Goal: Contribute content: Add original content to the website for others to see

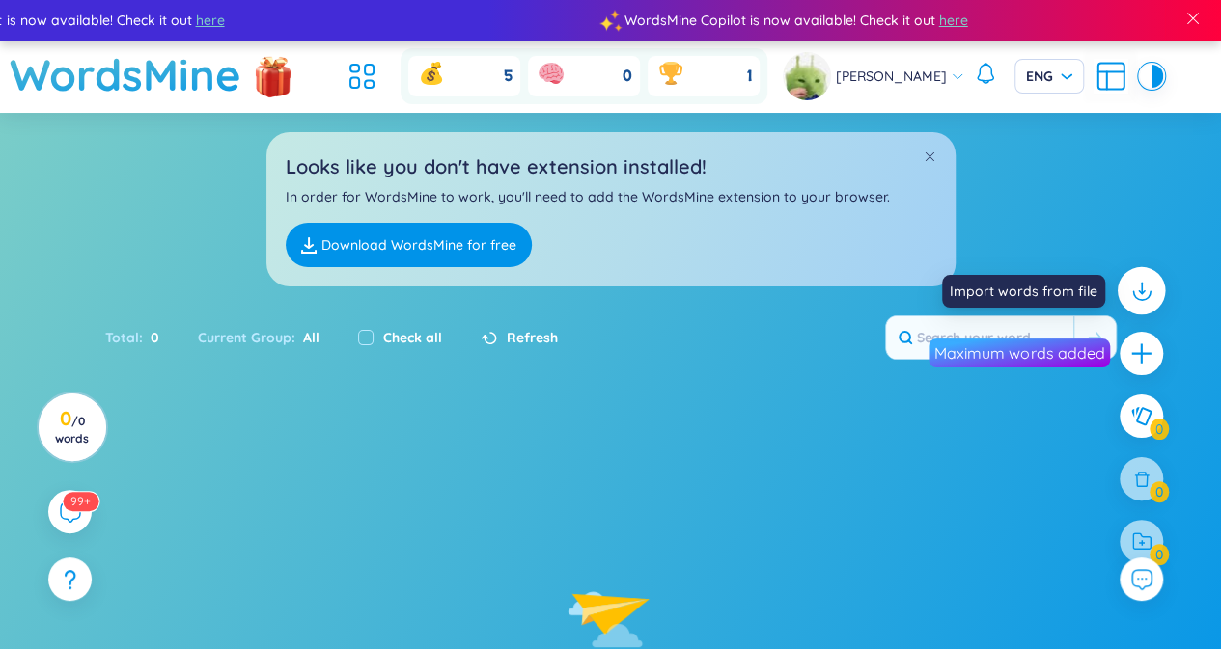
click at [1154, 283] on div at bounding box center [1141, 291] width 48 height 48
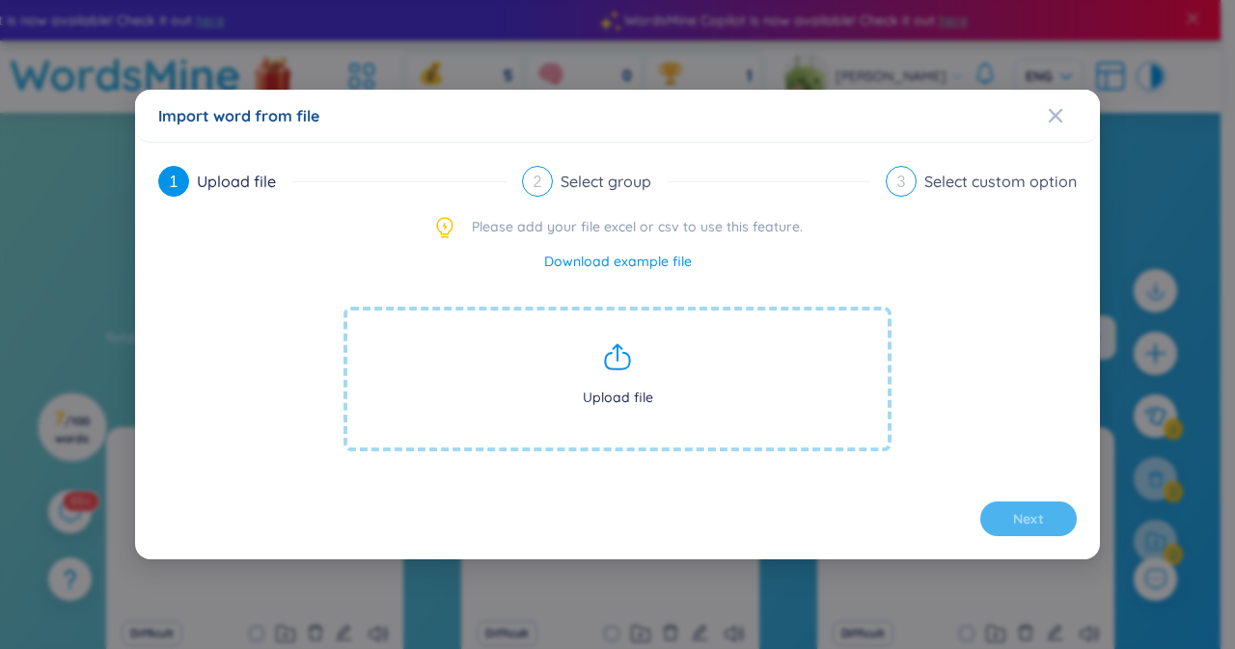
click at [1157, 333] on div "Import word from file 1 Upload file 2 Select group 3 Select custom option Pleas…" at bounding box center [617, 324] width 1235 height 649
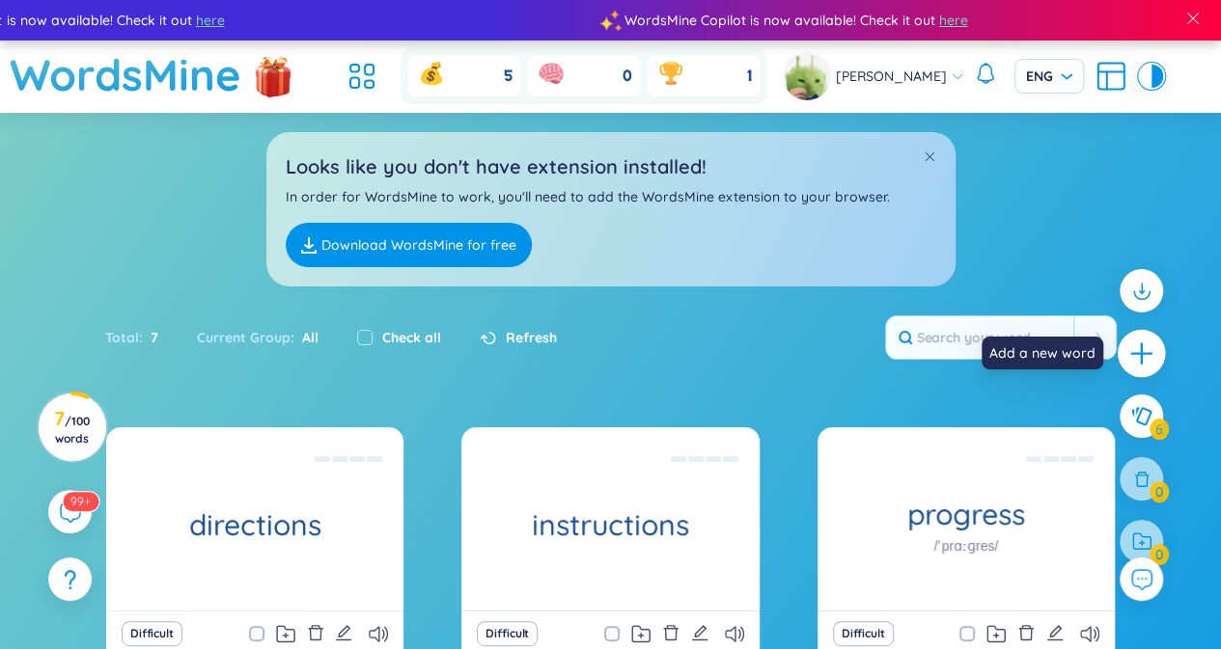
click at [1142, 347] on icon "plus" at bounding box center [1141, 354] width 27 height 27
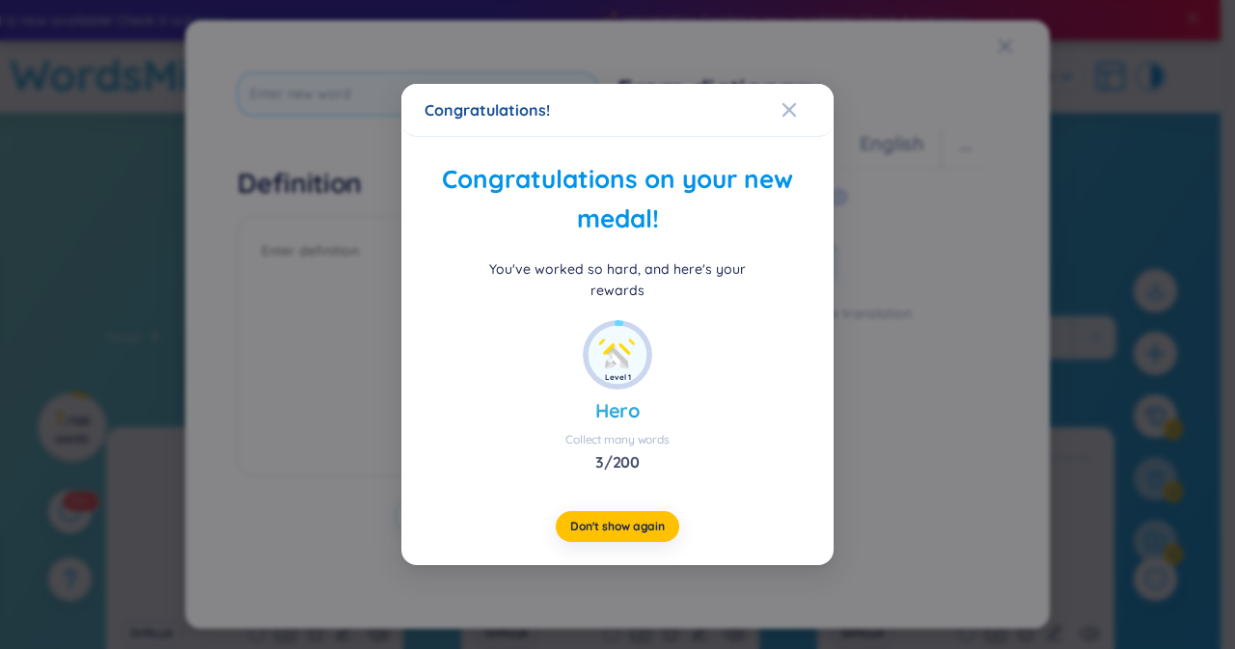
type input "signify"
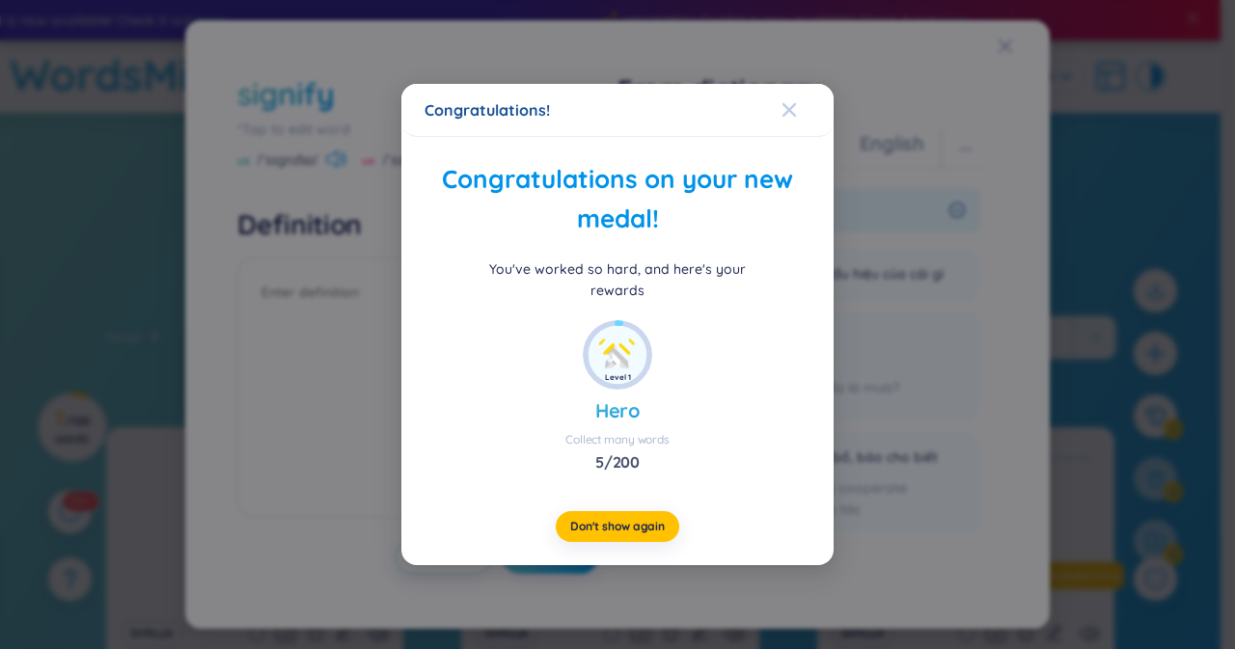
click at [790, 131] on div "Close" at bounding box center [789, 110] width 15 height 52
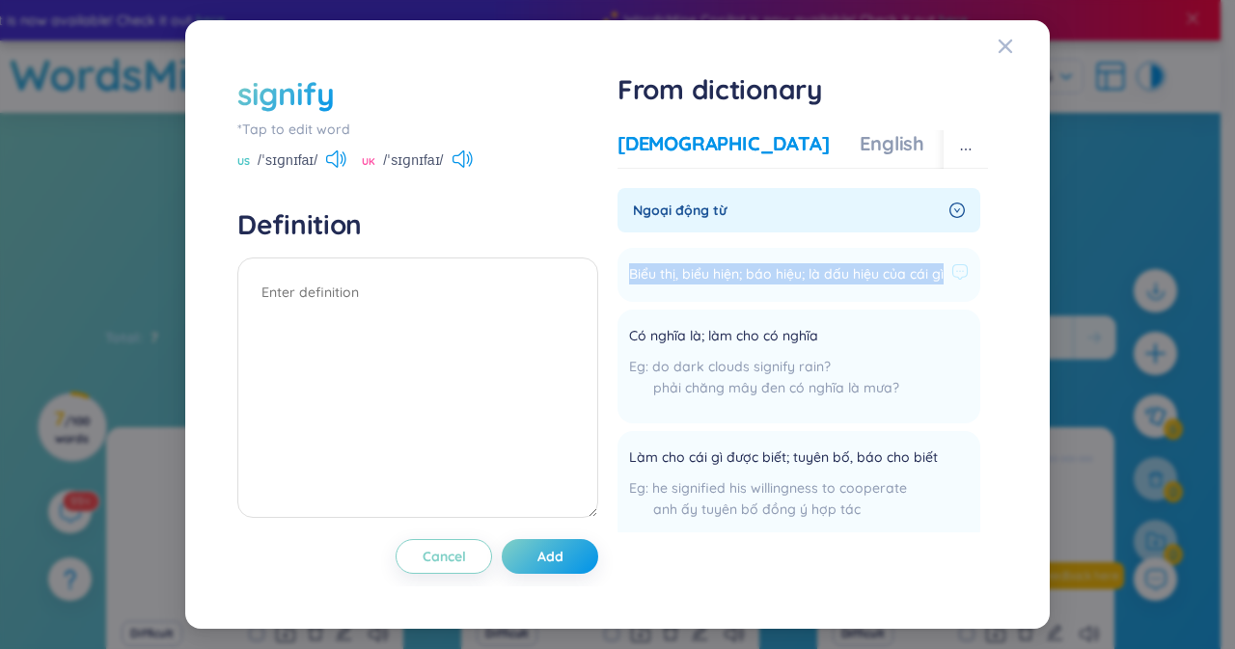
drag, startPoint x: 627, startPoint y: 275, endPoint x: 658, endPoint y: 300, distance: 39.8
click at [658, 300] on li "Biểu thị, biểu hiện; báo hiệu; là dấu hiệu của cái gì Add" at bounding box center [799, 275] width 363 height 54
copy span "Biểu thị, biểu hiện; báo hiệu; là dấu hiệu của cái gì"
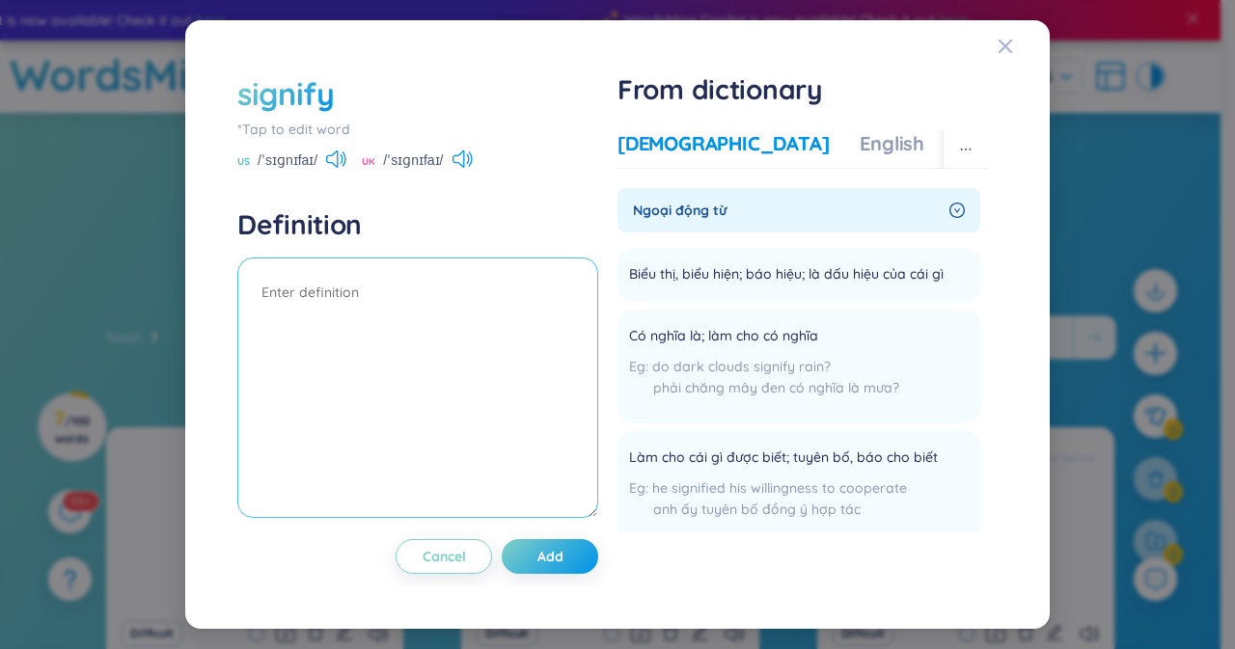
click at [388, 304] on textarea at bounding box center [417, 388] width 361 height 261
paste textarea "Biểu thị, biểu hiện; báo hiệu; là dấu hiệu của cái gì"
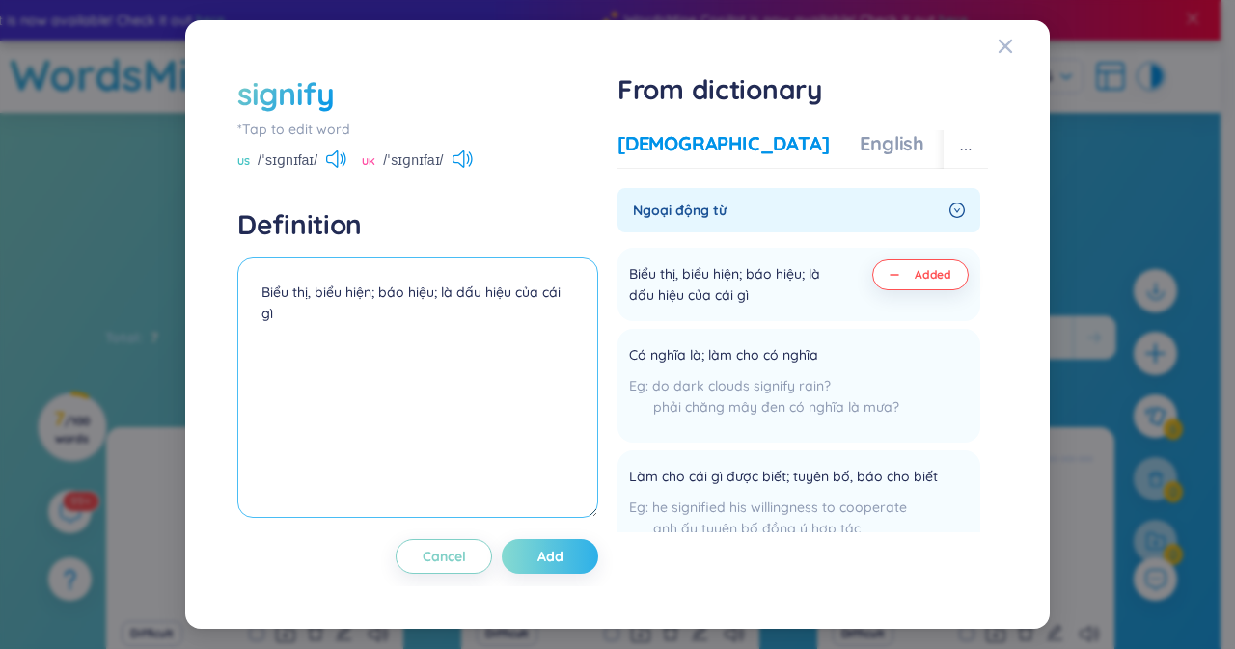
type textarea "Biểu thị, biểu hiện; báo hiệu; là dấu hiệu của cái gì"
click at [565, 556] on button "Add" at bounding box center [550, 556] width 96 height 35
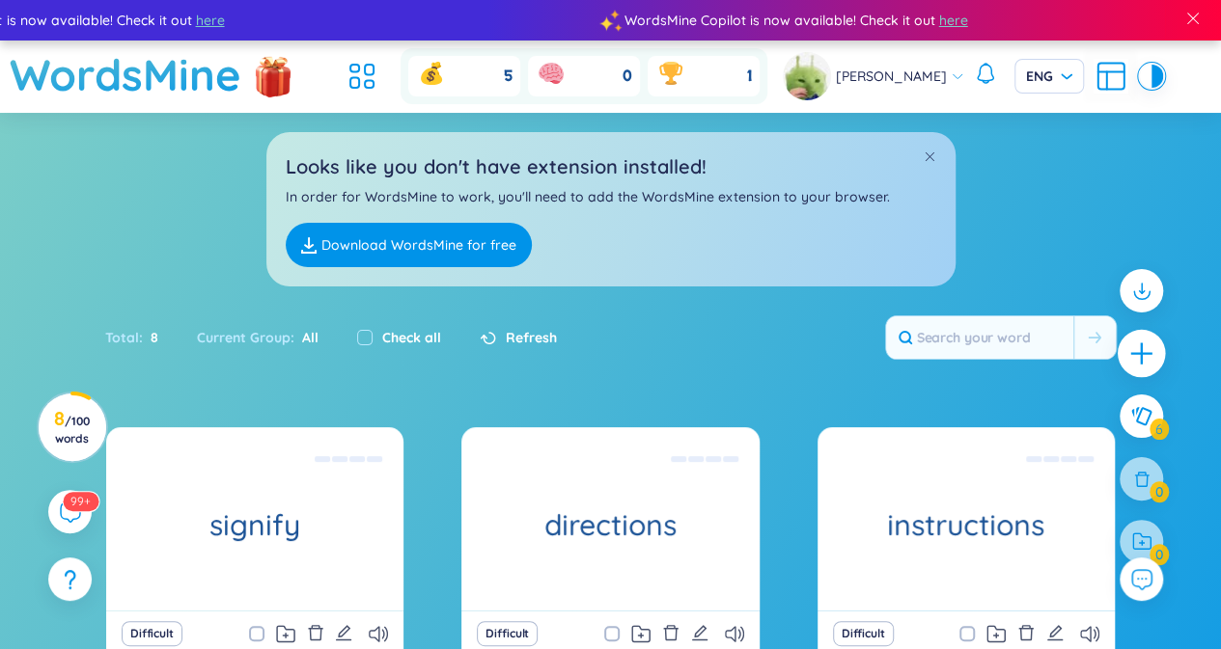
click at [1145, 348] on icon "plus" at bounding box center [1141, 354] width 27 height 27
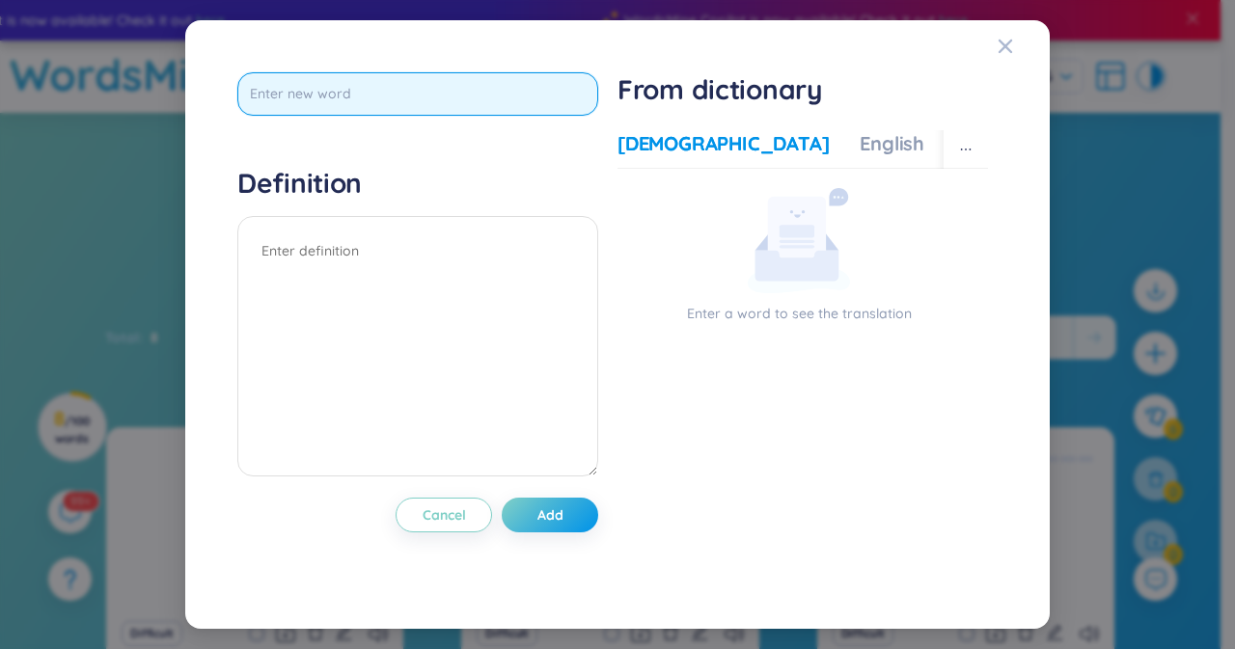
click at [349, 99] on input "text" at bounding box center [417, 93] width 361 height 43
paste input "definition"
type input "definition"
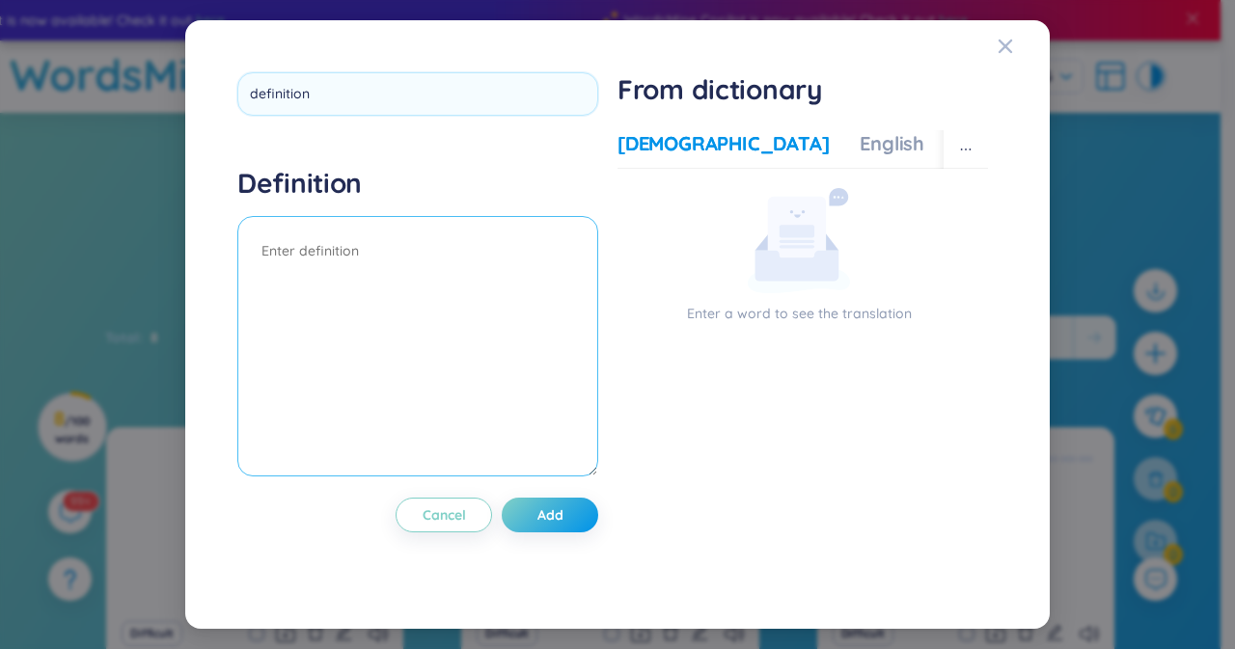
click at [380, 242] on div "Definition" at bounding box center [417, 324] width 361 height 316
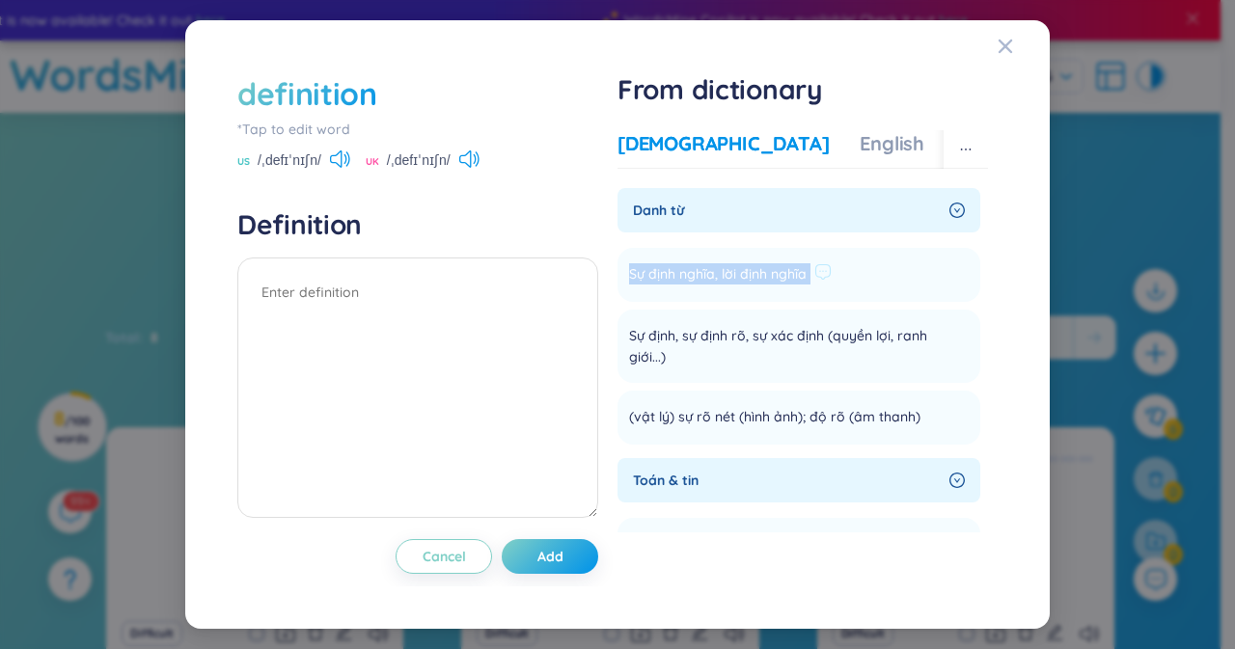
drag, startPoint x: 634, startPoint y: 275, endPoint x: 834, endPoint y: 265, distance: 200.0
click at [834, 265] on li "Sự định nghĩa, lời định nghĩa Add" at bounding box center [799, 275] width 363 height 54
copy li "Sự định nghĩa, lời định nghĩa Add"
click at [334, 311] on textarea at bounding box center [417, 388] width 361 height 261
paste textarea "Sự định nghĩa, lời định nghĩa"
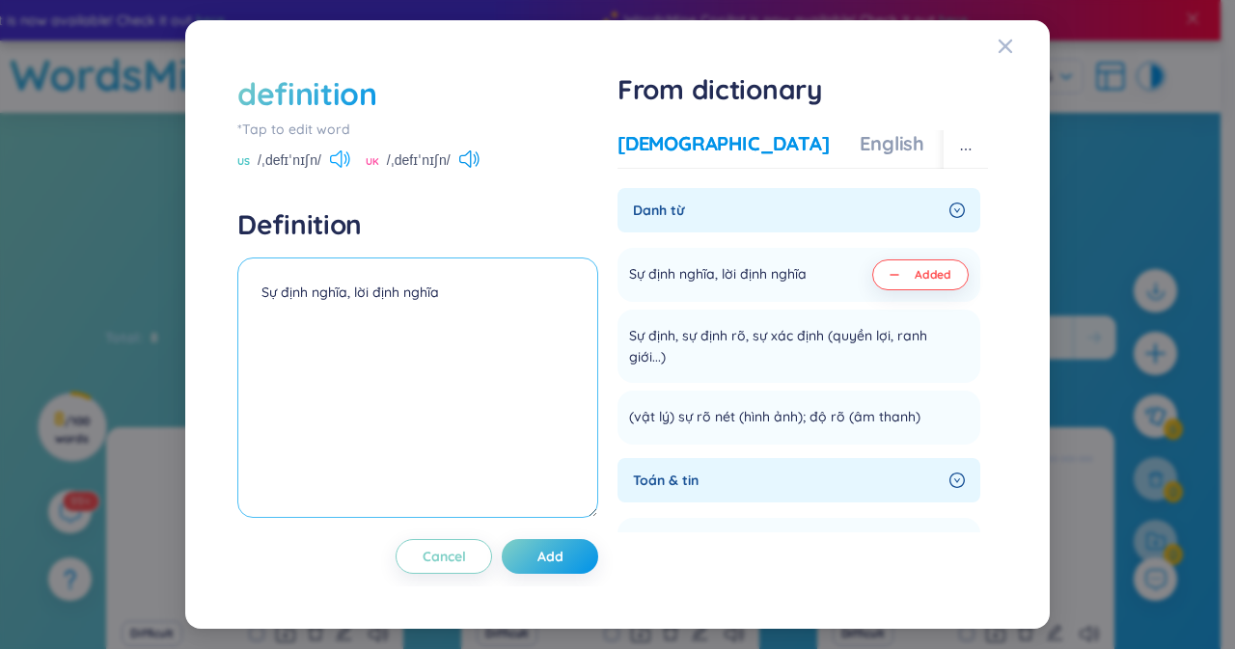
type textarea "Sự định nghĩa, lời định nghĩa"
drag, startPoint x: 340, startPoint y: 162, endPoint x: 332, endPoint y: 151, distance: 13.9
click at [332, 151] on icon at bounding box center [340, 159] width 20 height 17
click at [491, 162] on div "US /ˌdefɪˈnɪʃn/ UK /ˌdefɪˈnɪʃn/" at bounding box center [417, 161] width 361 height 17
click at [476, 157] on icon at bounding box center [474, 159] width 3 height 10
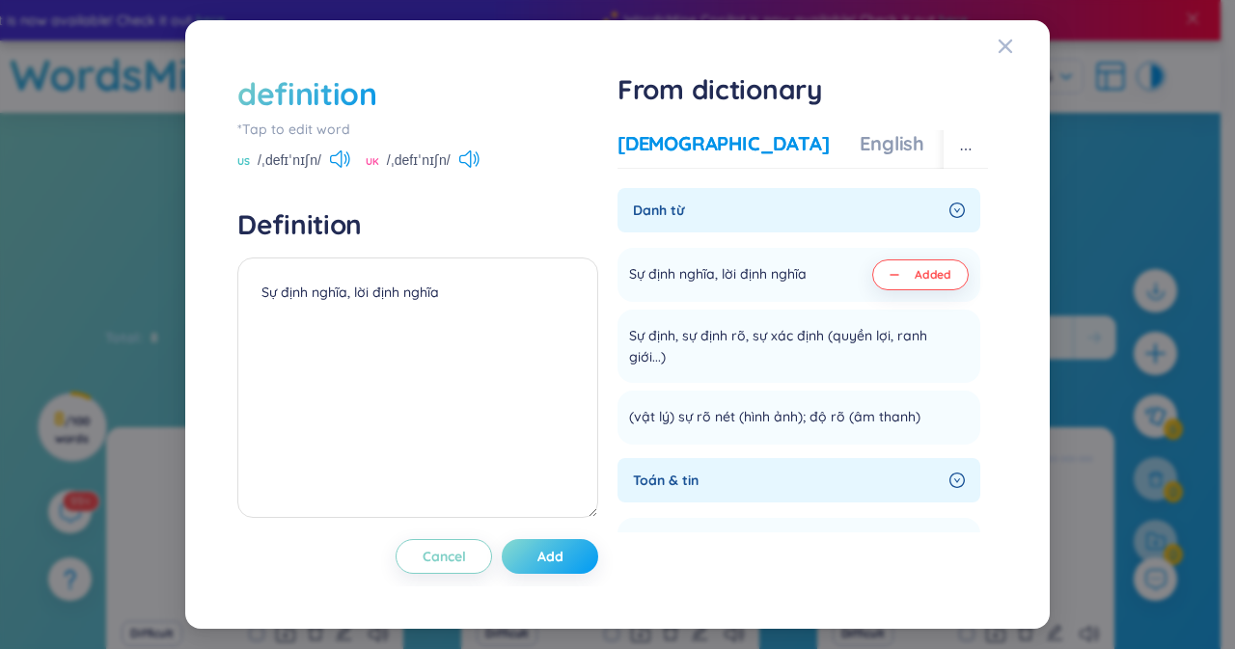
click at [564, 572] on button "Add" at bounding box center [550, 556] width 96 height 35
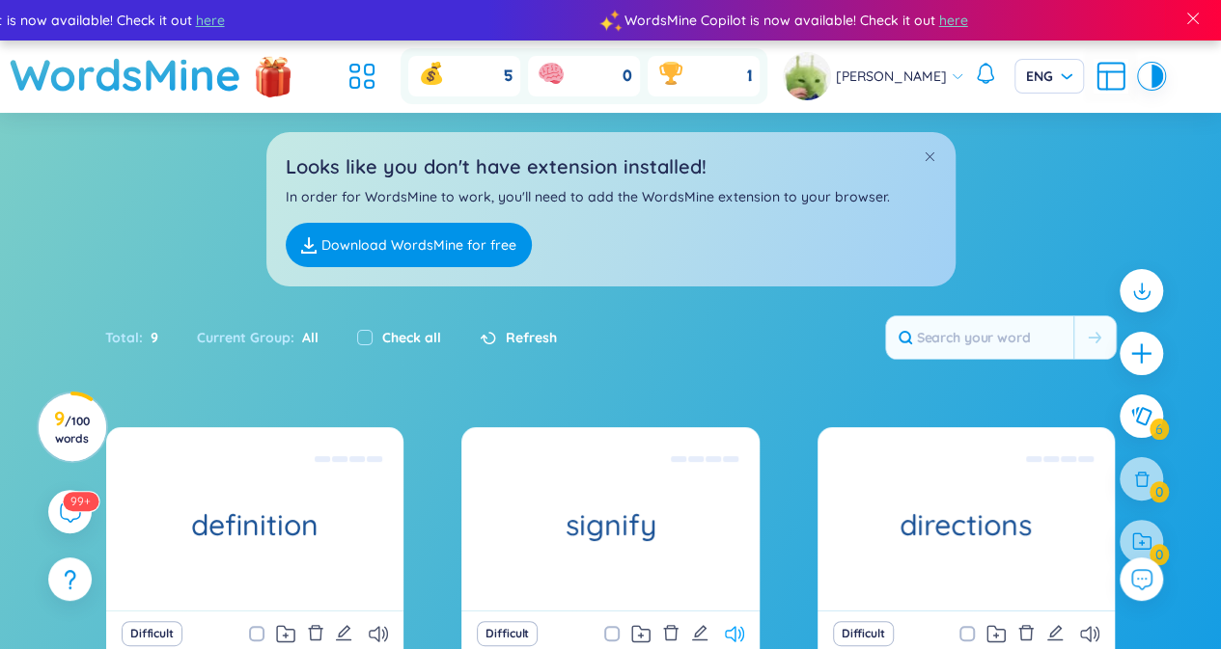
click at [734, 628] on icon at bounding box center [734, 634] width 19 height 16
click at [1151, 344] on icon "plus" at bounding box center [1141, 354] width 27 height 27
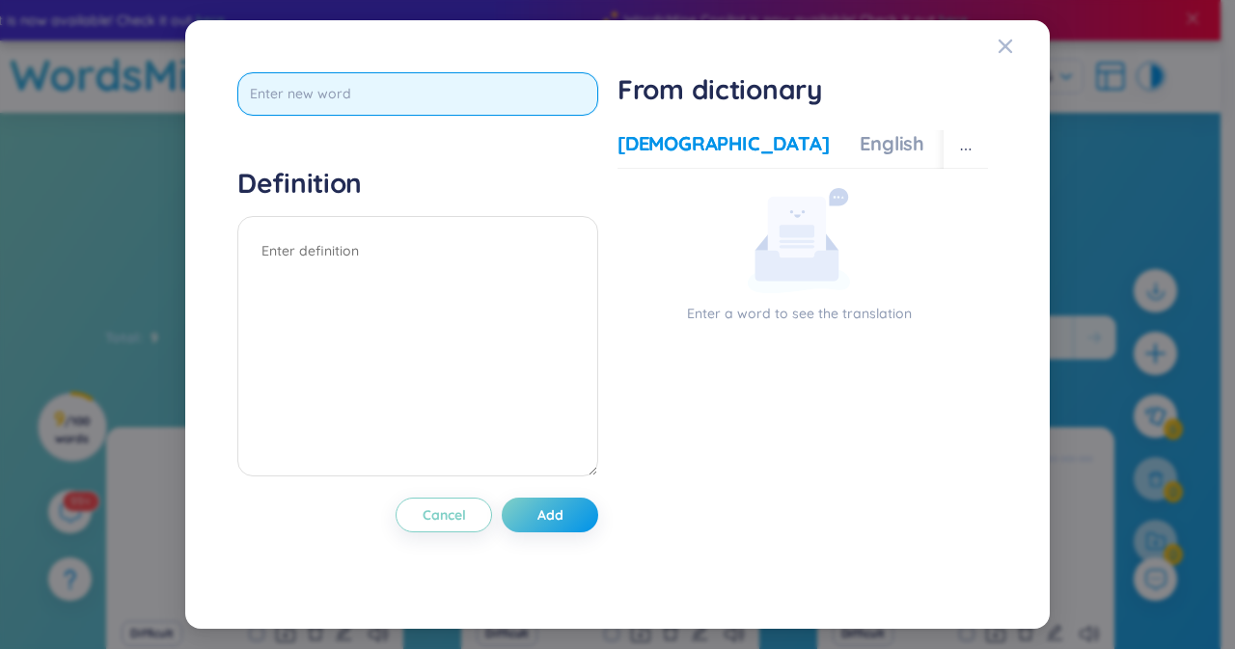
click at [448, 96] on input "text" at bounding box center [417, 93] width 361 height 43
paste input "assistance"
type input "assistance"
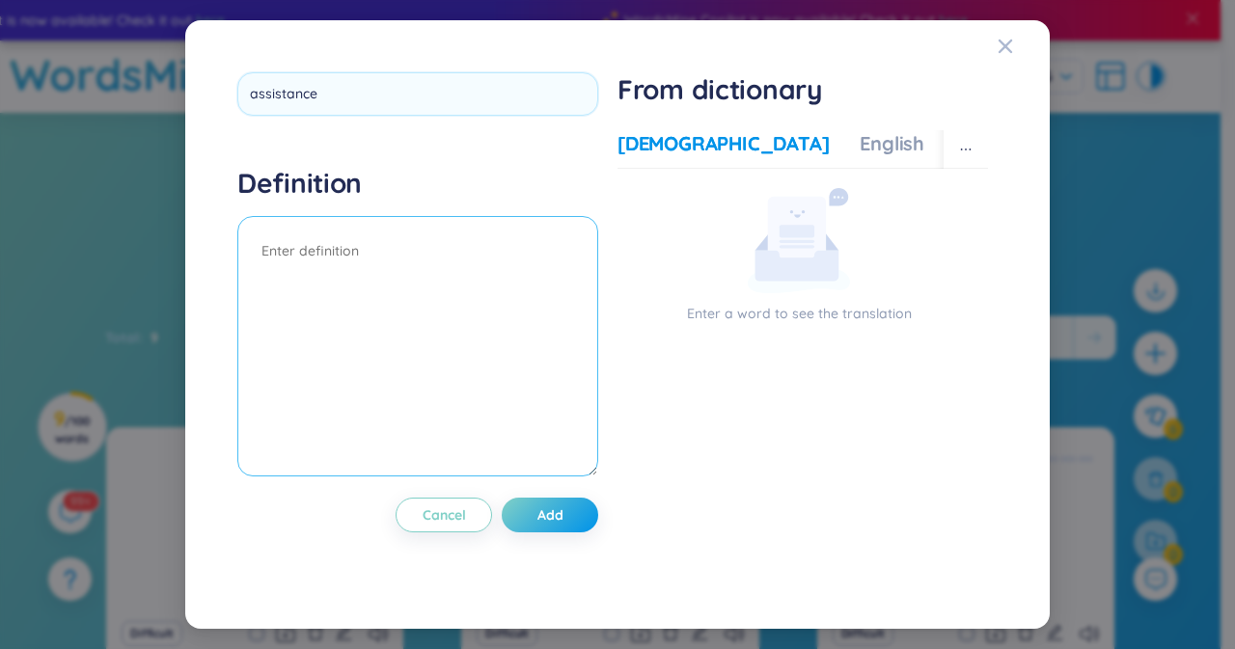
click at [388, 279] on textarea at bounding box center [417, 346] width 361 height 261
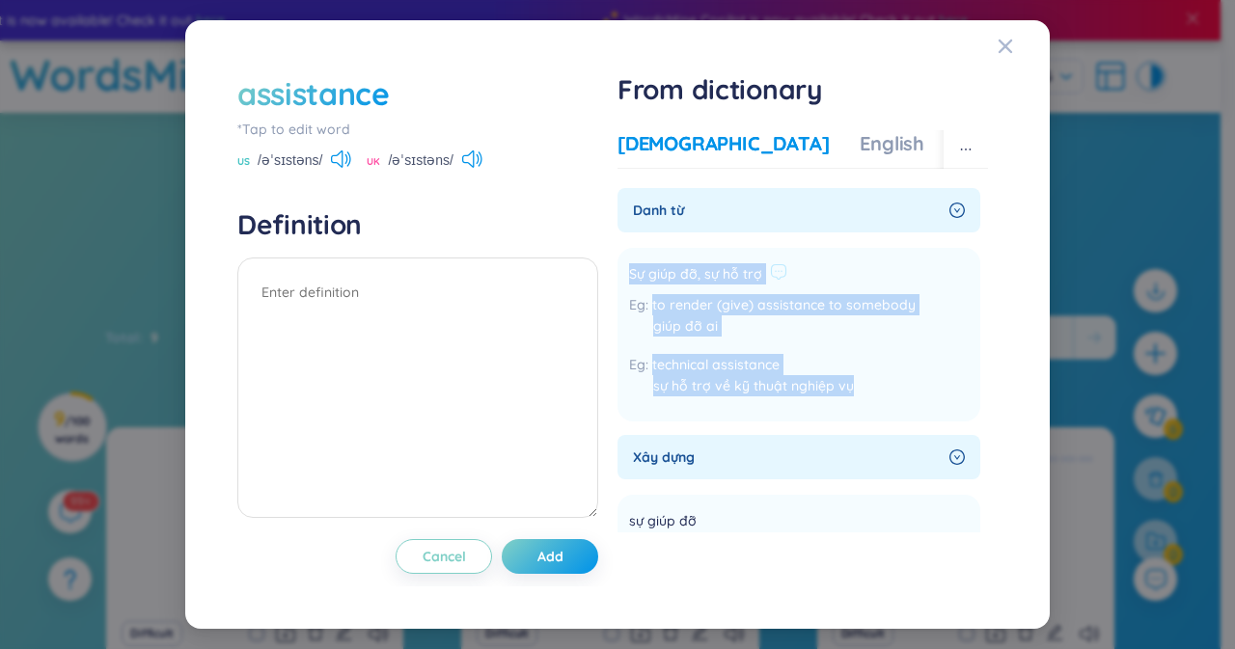
drag, startPoint x: 629, startPoint y: 274, endPoint x: 882, endPoint y: 390, distance: 278.1
click at [882, 390] on div "Sự giúp đỡ, sự hỗ trợ to render (give) assistance to somebody giúp đỡ ai techni…" at bounding box center [772, 335] width 287 height 151
copy div "Sự giúp đỡ, sự hỗ trợ to render (give) assistance to somebody giúp đỡ ai techni…"
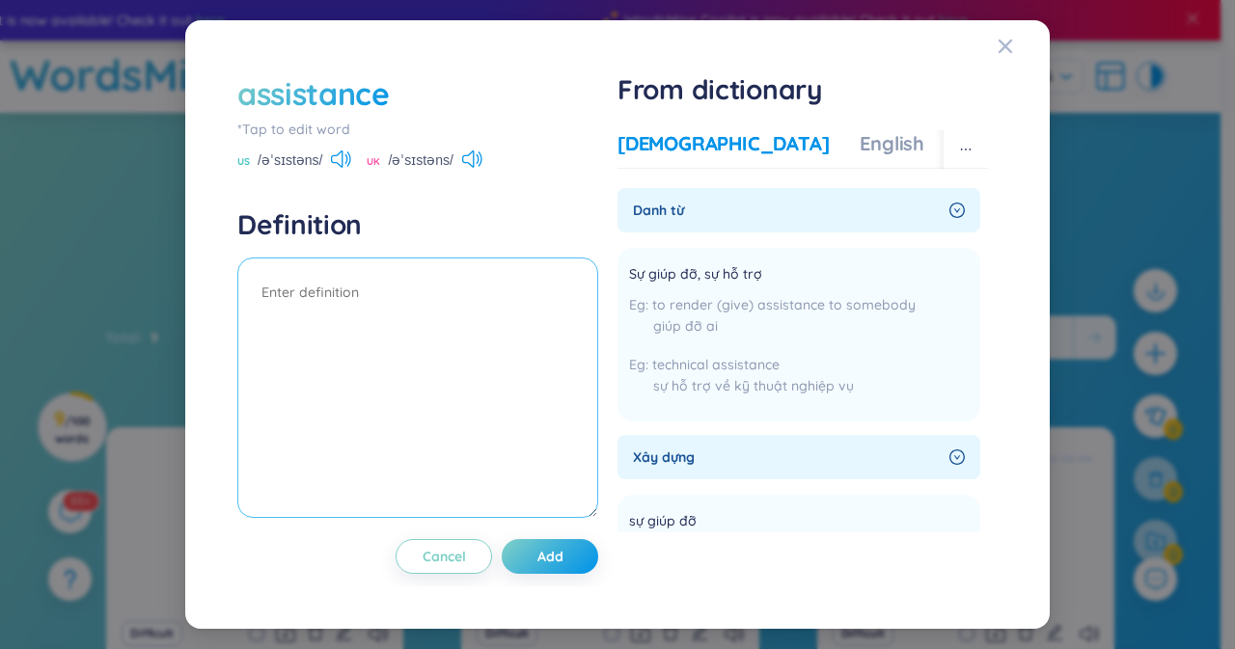
click at [284, 317] on textarea at bounding box center [417, 388] width 361 height 261
paste textarea "Sự giúp đỡ, sự hỗ trợ to render (give) assistance to somebody giúp đỡ ai techni…"
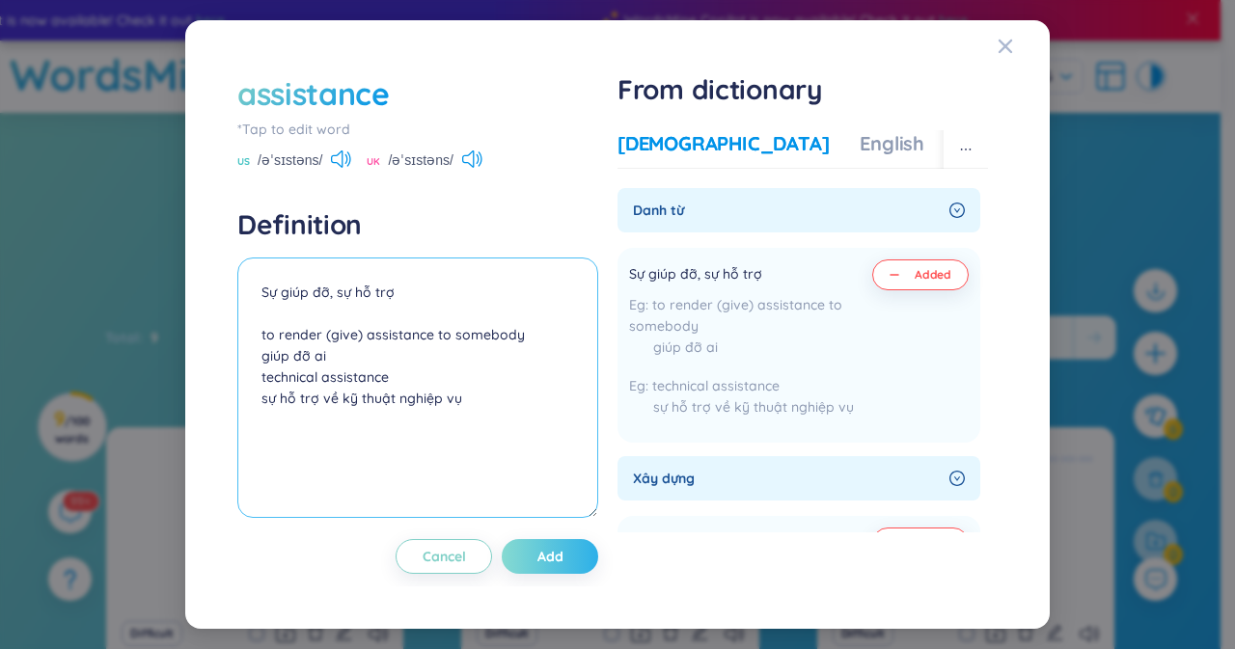
type textarea "Sự giúp đỡ, sự hỗ trợ to render (give) assistance to somebody giúp đỡ ai techni…"
click at [543, 547] on span "Add" at bounding box center [550, 556] width 26 height 19
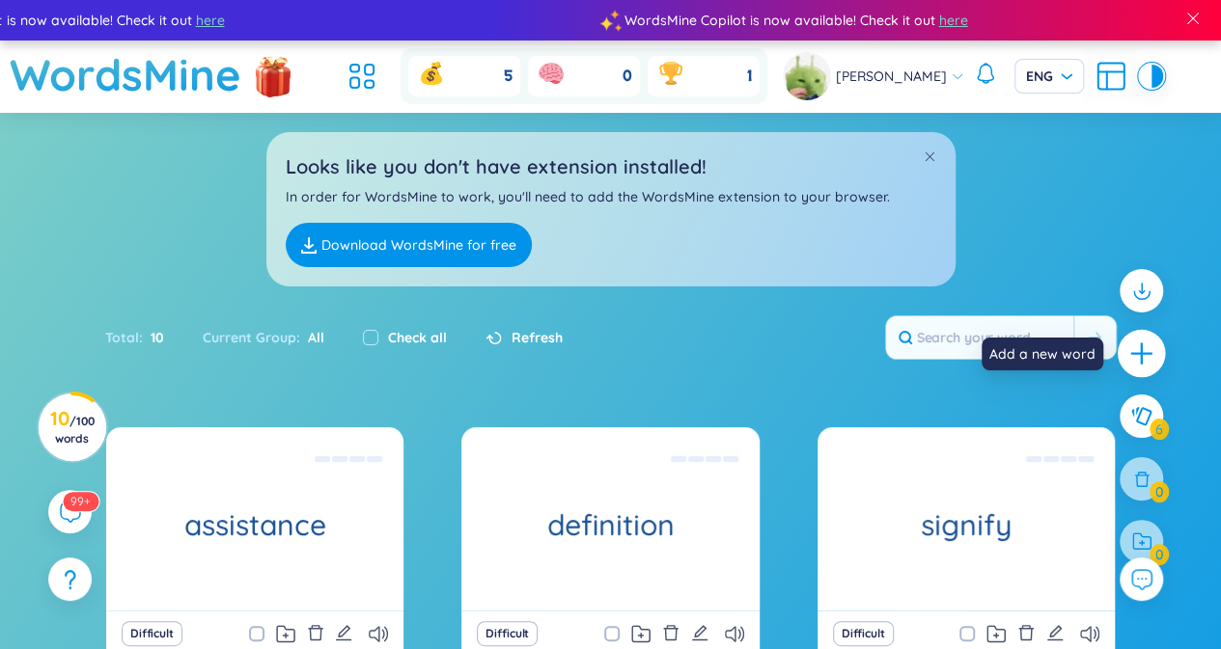
click at [1133, 357] on icon "plus" at bounding box center [1141, 354] width 27 height 27
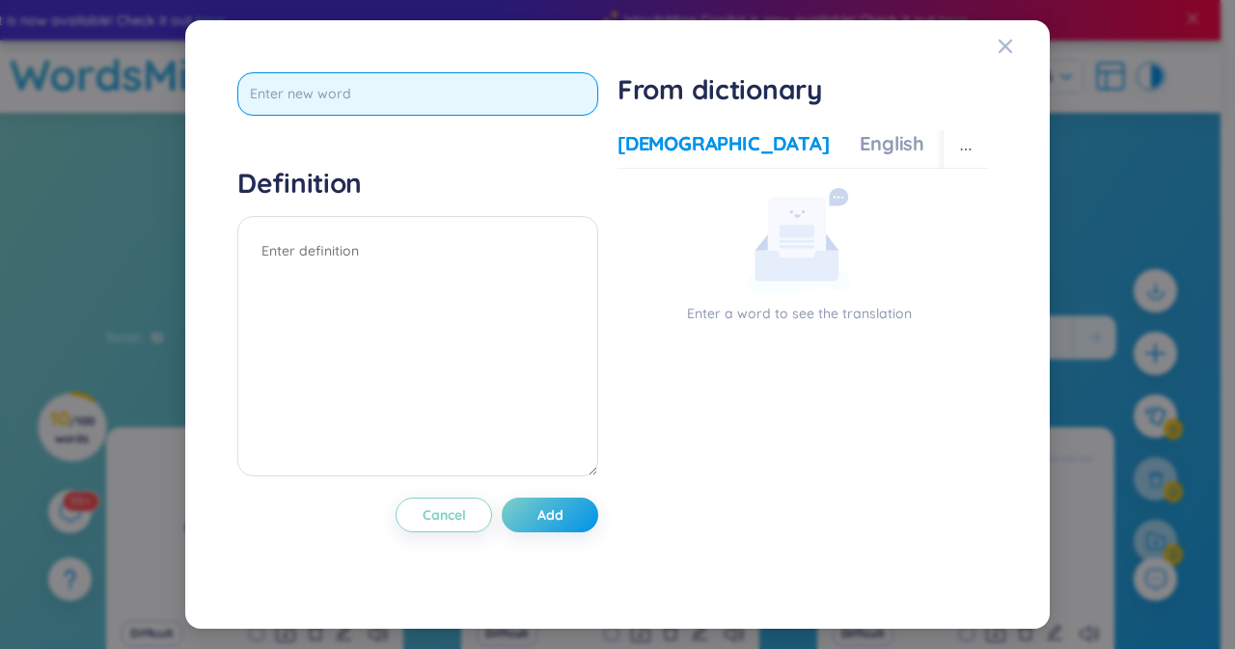
click at [436, 104] on input "text" at bounding box center [417, 93] width 361 height 43
type input "visible"
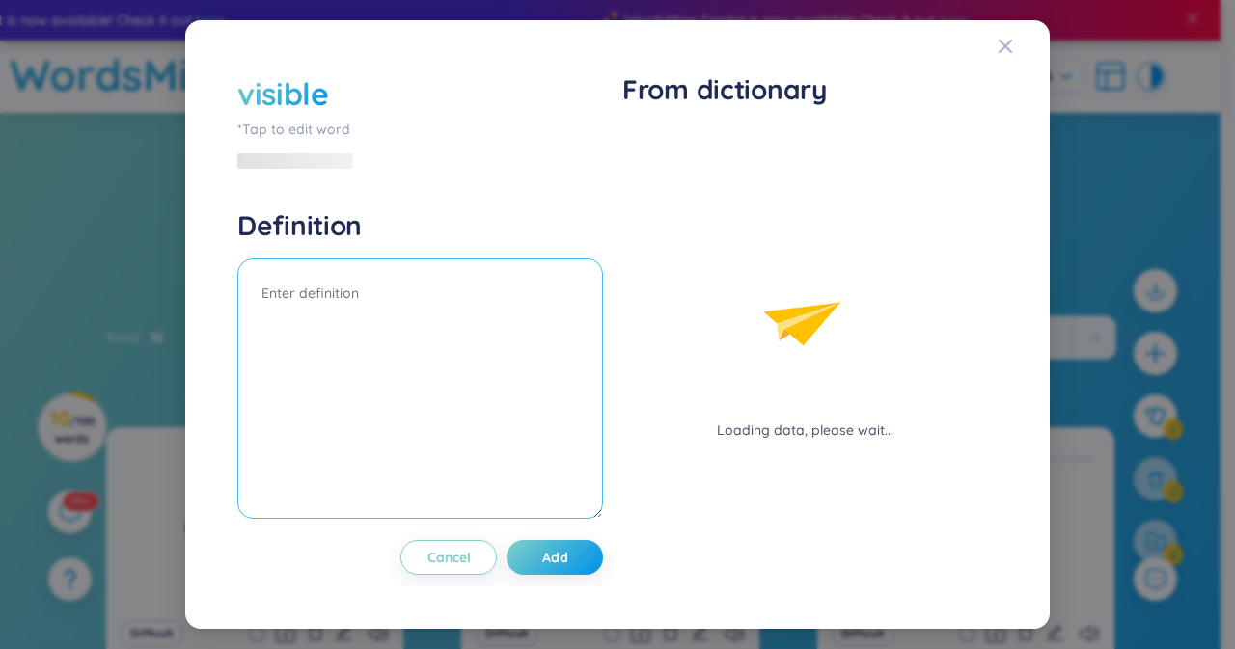
click at [427, 244] on div "Definition" at bounding box center [420, 366] width 366 height 316
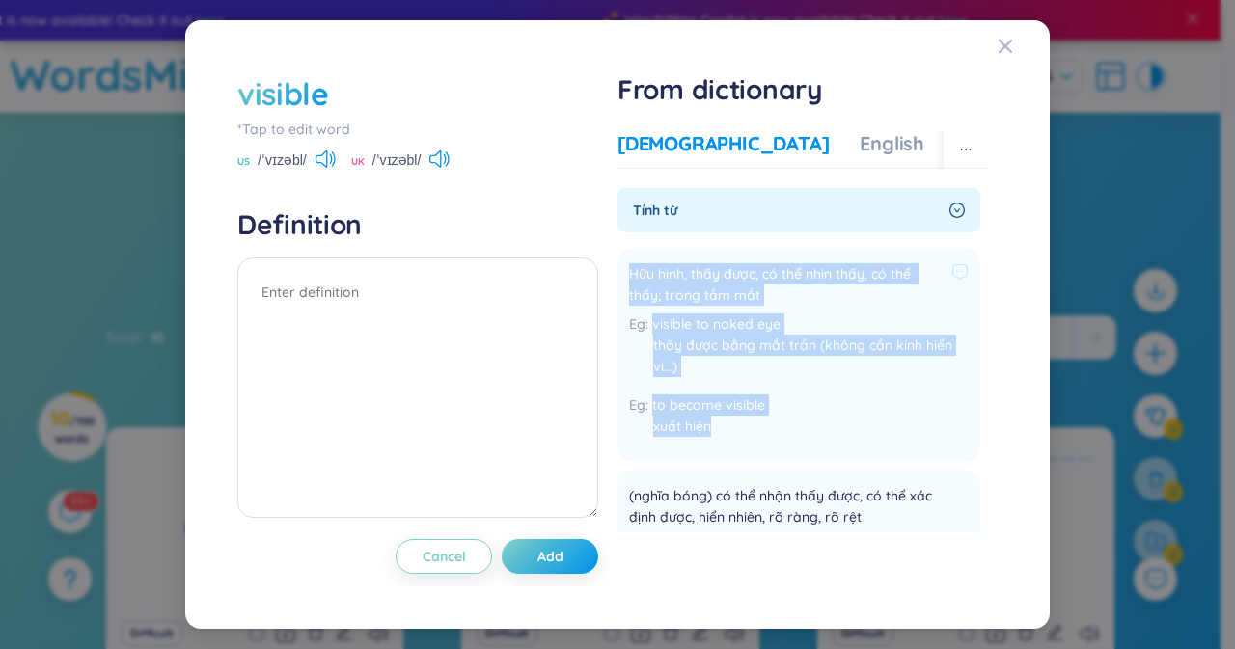
drag, startPoint x: 620, startPoint y: 273, endPoint x: 860, endPoint y: 437, distance: 290.1
click at [860, 437] on li "Hữu hình, thấy được, có thể nhìn thấy, có thể thấy; trong tầm mắt visible to na…" at bounding box center [799, 355] width 363 height 214
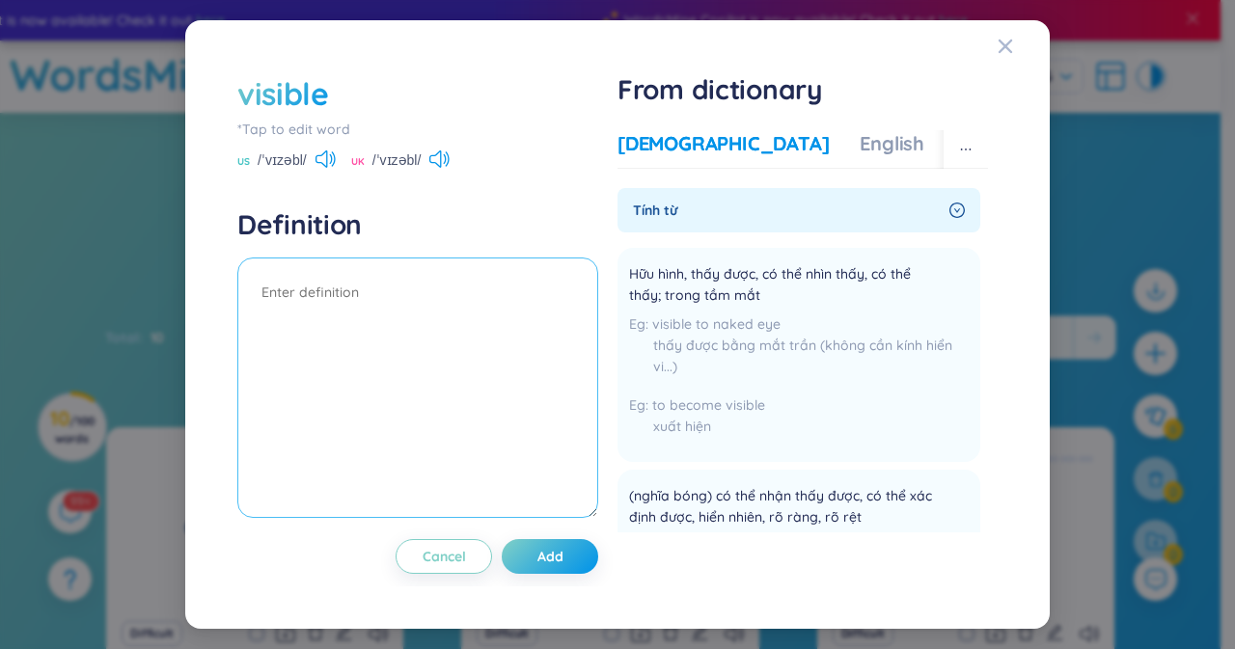
click at [500, 325] on textarea at bounding box center [417, 388] width 361 height 261
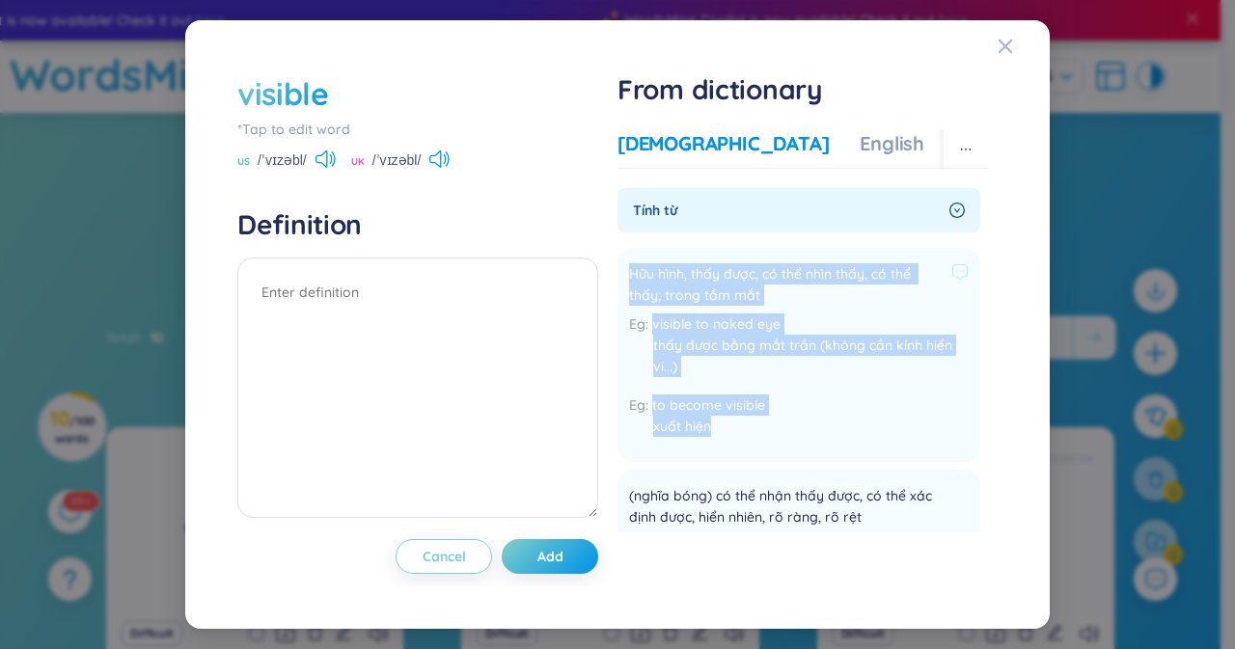
drag, startPoint x: 776, startPoint y: 433, endPoint x: 621, endPoint y: 271, distance: 223.9
click at [621, 271] on li "Hữu hình, thấy được, có thể nhìn thấy, có thể thấy; trong tầm mắt visible to na…" at bounding box center [799, 355] width 363 height 214
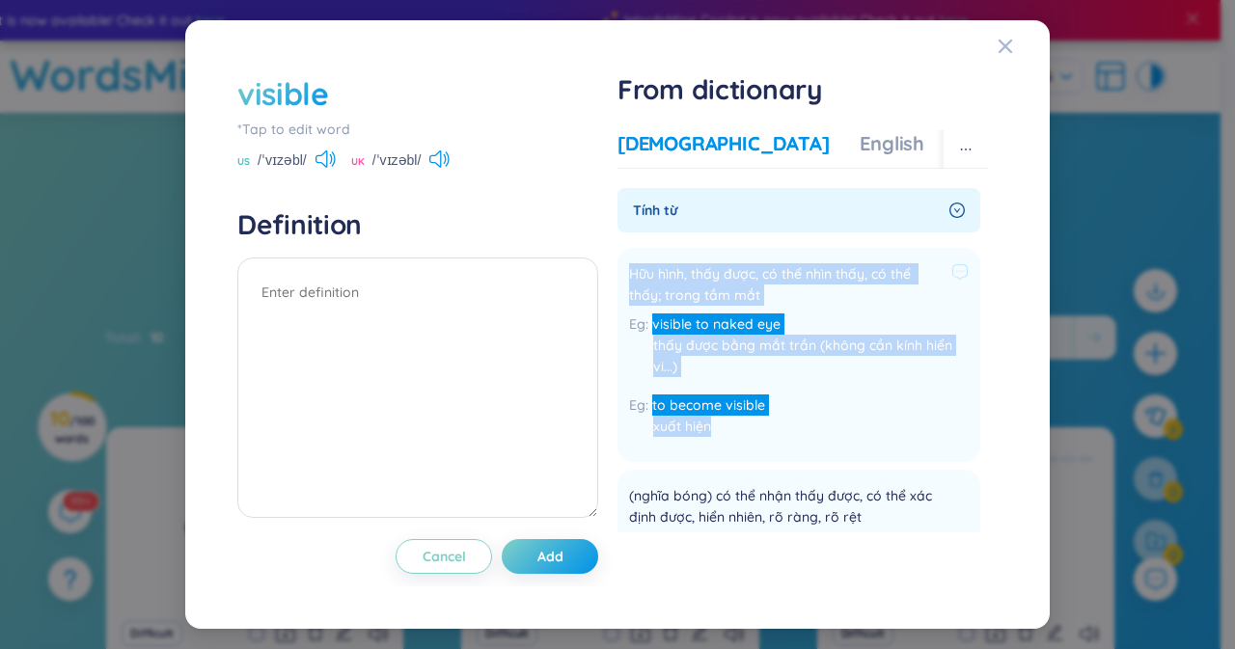
click at [713, 320] on span "visible to naked eye" at bounding box center [716, 324] width 128 height 17
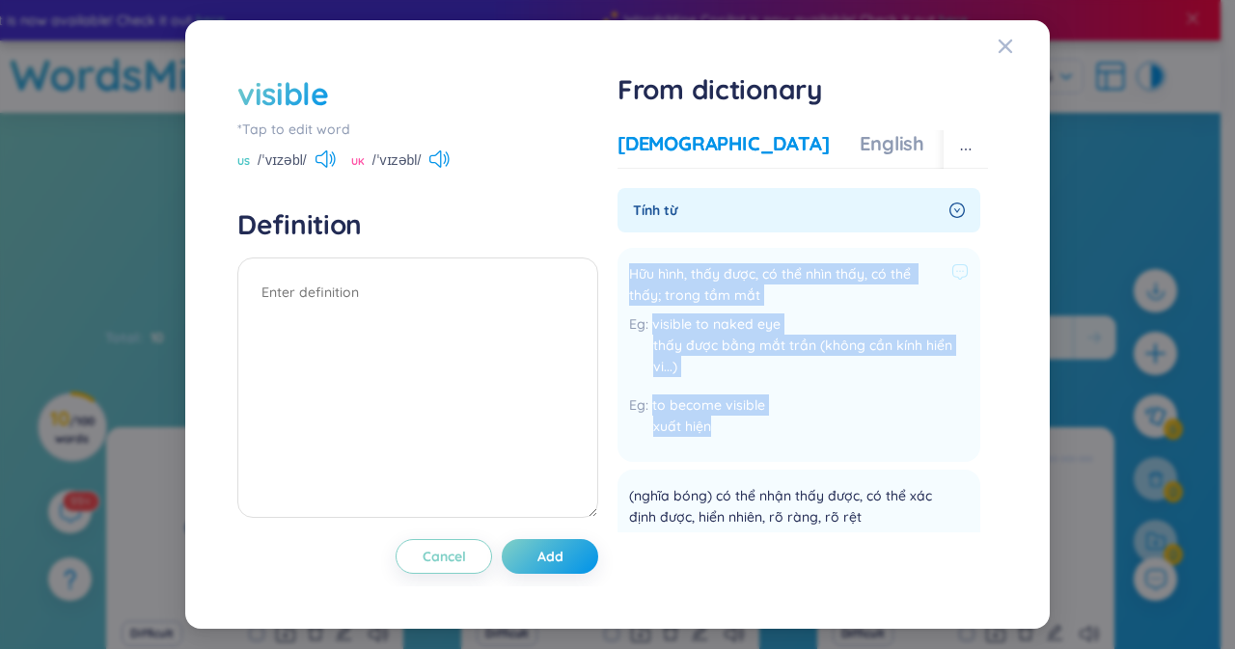
drag, startPoint x: 743, startPoint y: 415, endPoint x: 619, endPoint y: 269, distance: 191.6
click at [619, 269] on li "Hữu hình, thấy được, có thể nhìn thấy, có thể thấy; trong tầm mắt visible to na…" at bounding box center [799, 355] width 363 height 214
copy div "Hữu hình, thấy được, có thể nhìn thấy, có thể thấy; trong tầm mắt visible to na…"
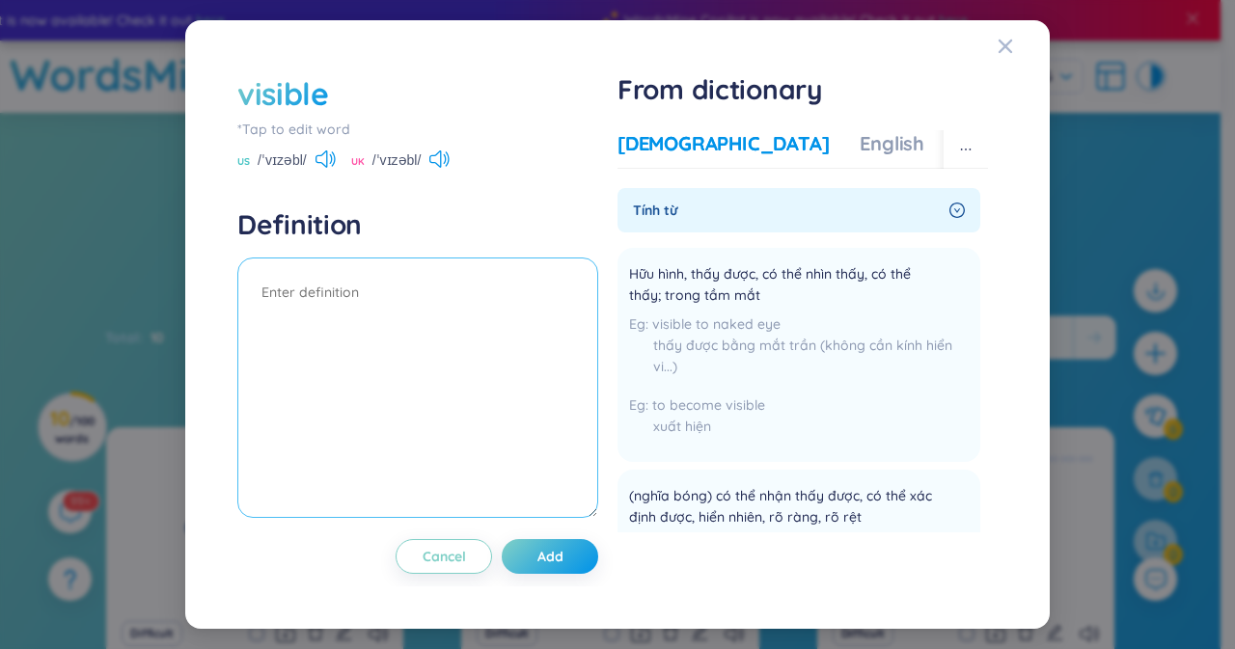
click at [415, 263] on textarea at bounding box center [417, 388] width 361 height 261
paste textarea "Hữu hình, thấy được, có thể nhìn thấy, có thể thấy; trong tầm mắt visible to na…"
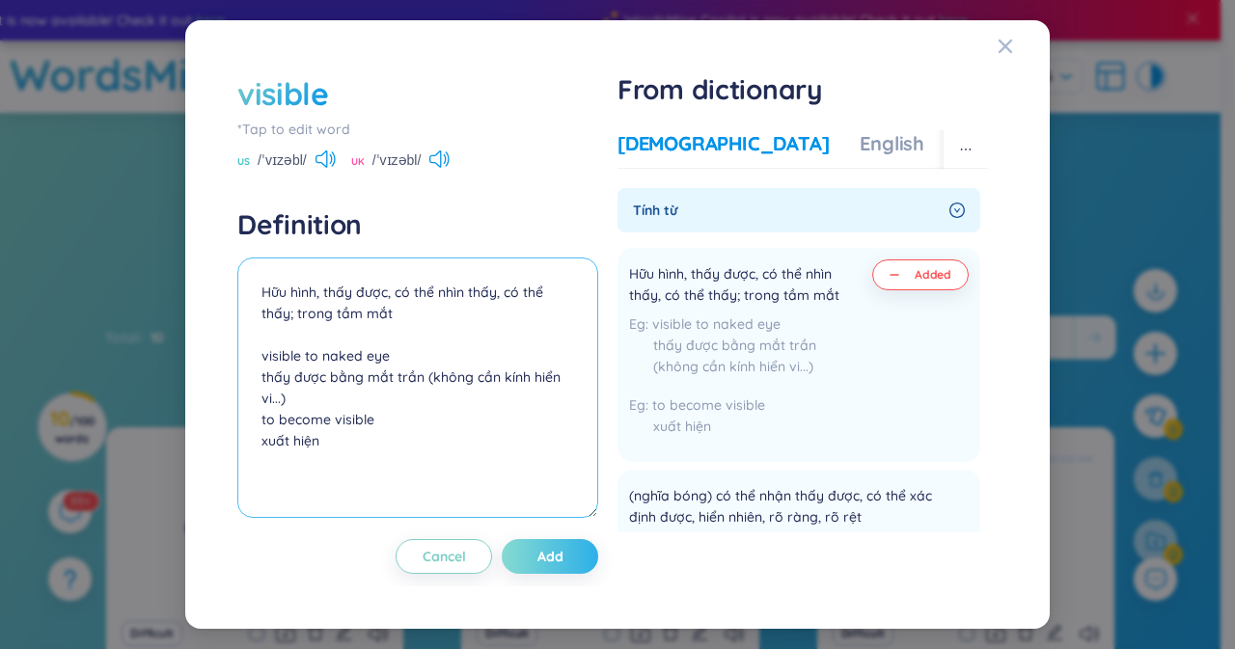
type textarea "Hữu hình, thấy được, có thể nhìn thấy, có thể thấy; trong tầm mắt visible to na…"
click at [567, 563] on button "Add" at bounding box center [550, 556] width 96 height 35
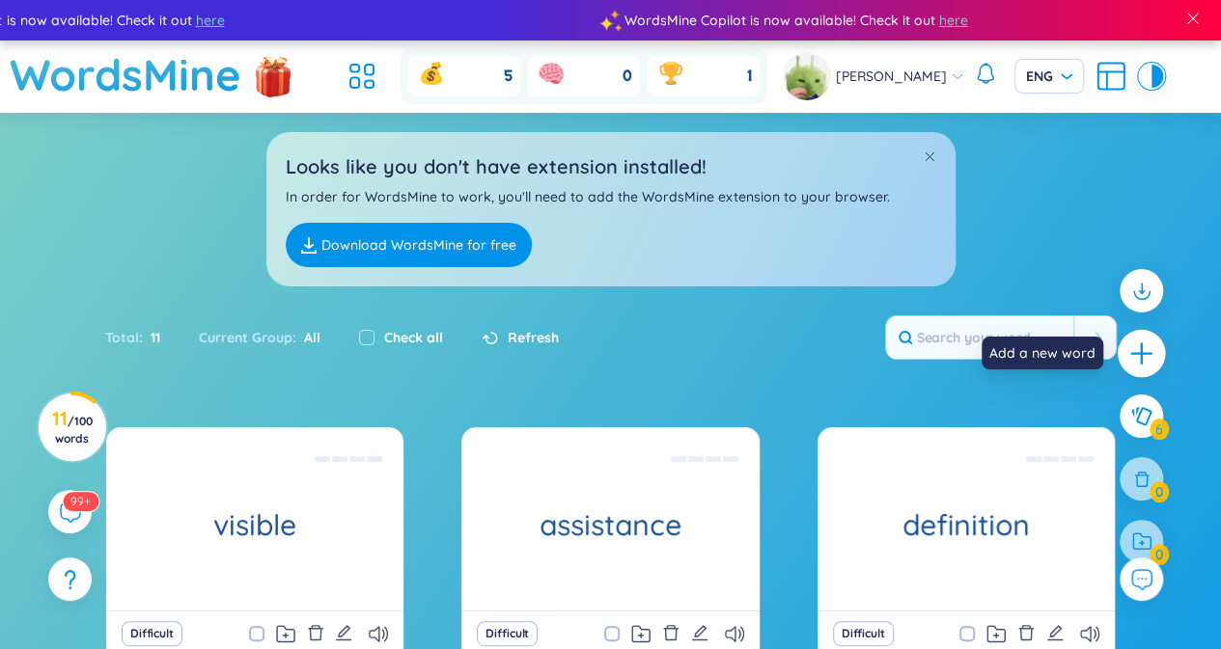
click at [1141, 365] on icon "plus" at bounding box center [1141, 354] width 27 height 27
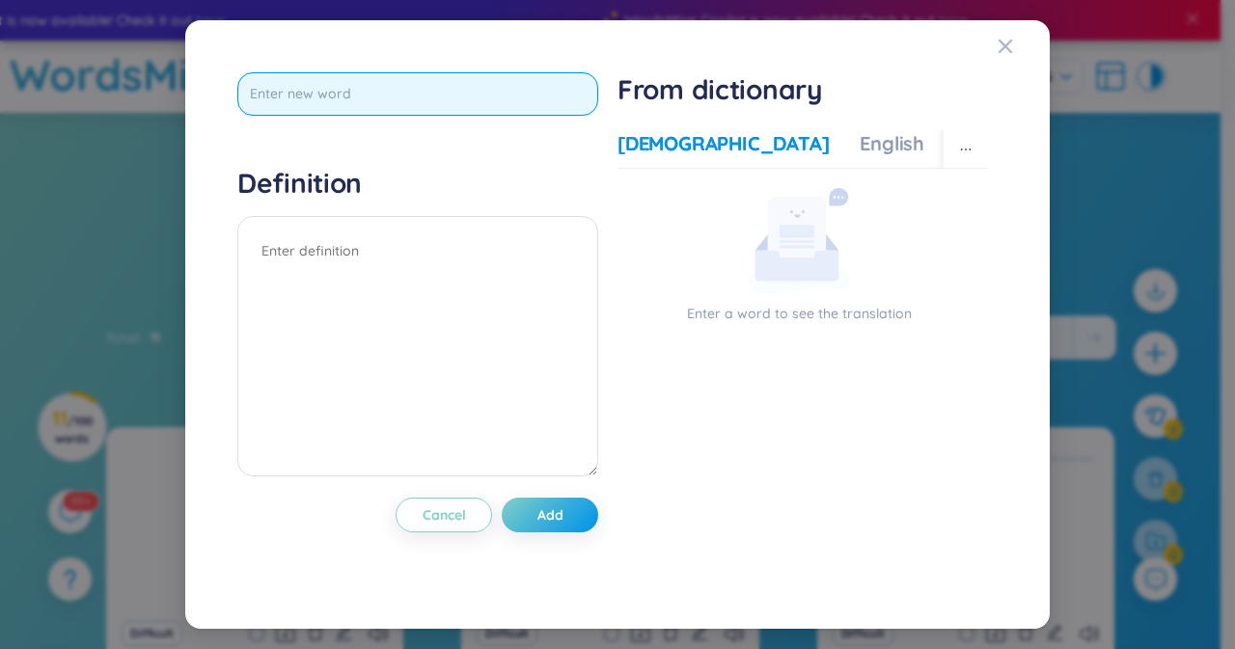
click at [438, 99] on input "text" at bounding box center [417, 93] width 361 height 43
paste input "object"
type input "object"
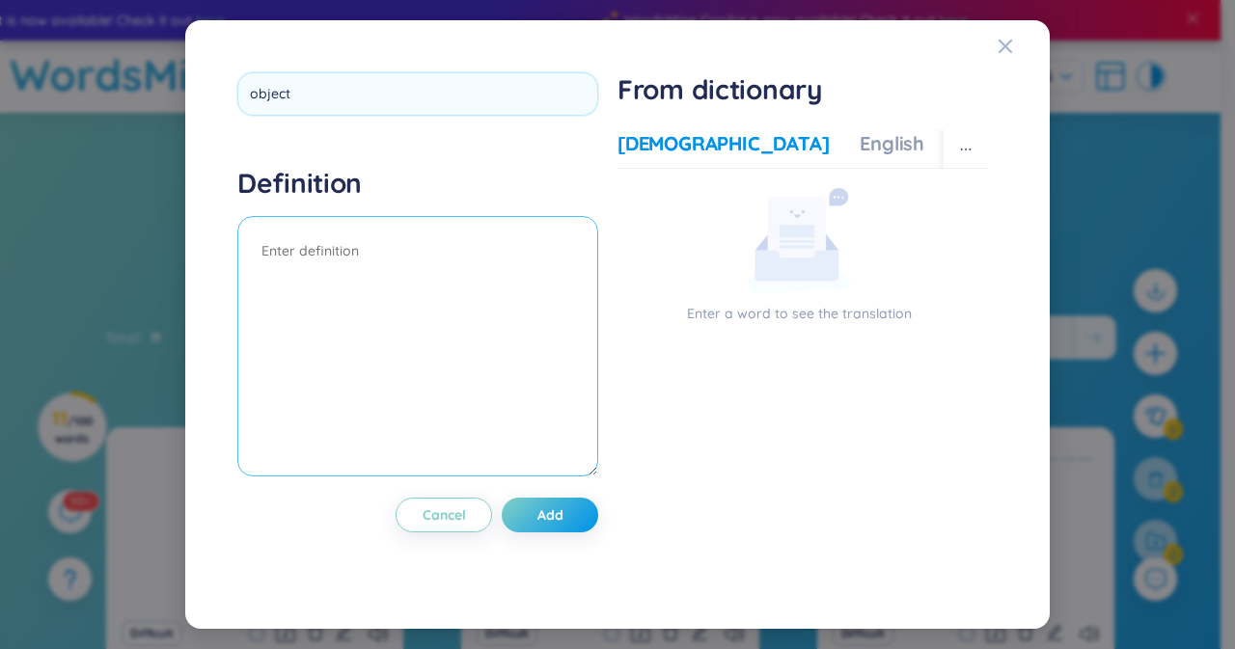
click at [378, 250] on div "Definition" at bounding box center [417, 324] width 361 height 316
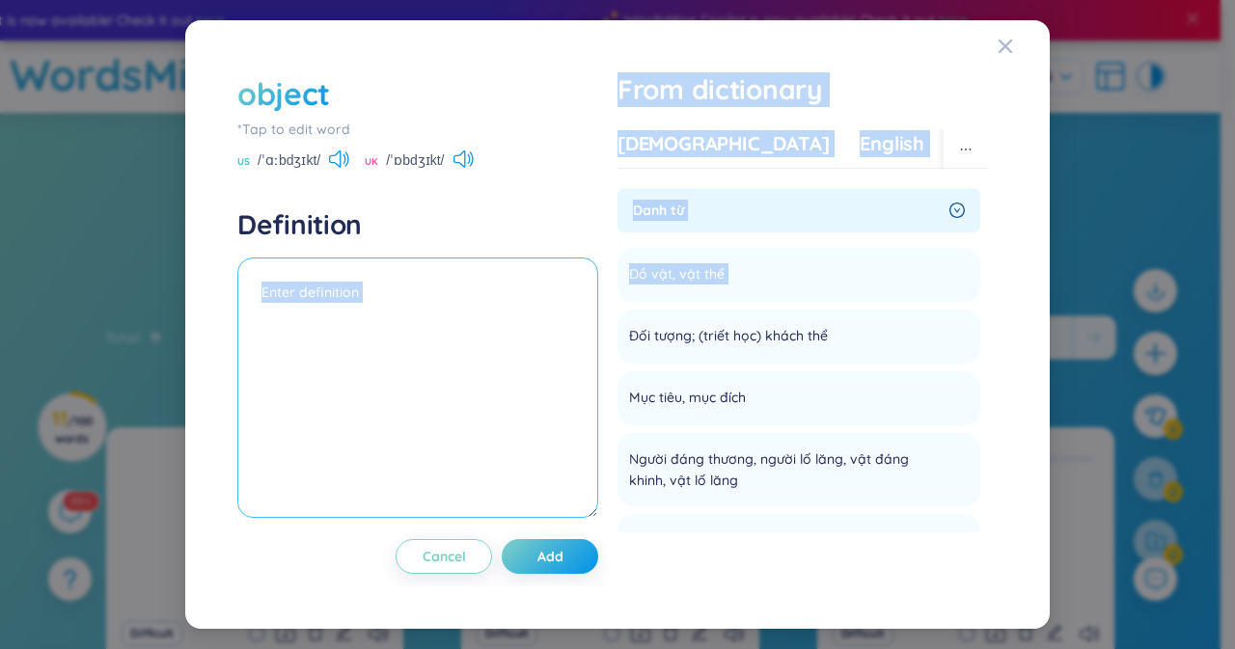
drag, startPoint x: 805, startPoint y: 258, endPoint x: 332, endPoint y: 298, distance: 474.5
click at [332, 298] on div "object *Tap to edit word US /ˈɑːbdʒɪkt/ [GEOGRAPHIC_DATA] /ˈɒbdʒɪkt/ Definition…" at bounding box center [618, 325] width 780 height 524
click at [899, 240] on ul "Đồ vật, vật thể Add Đối tượng; (triết học) khách thể Add Mục tiêu, mục đích Add…" at bounding box center [799, 464] width 363 height 448
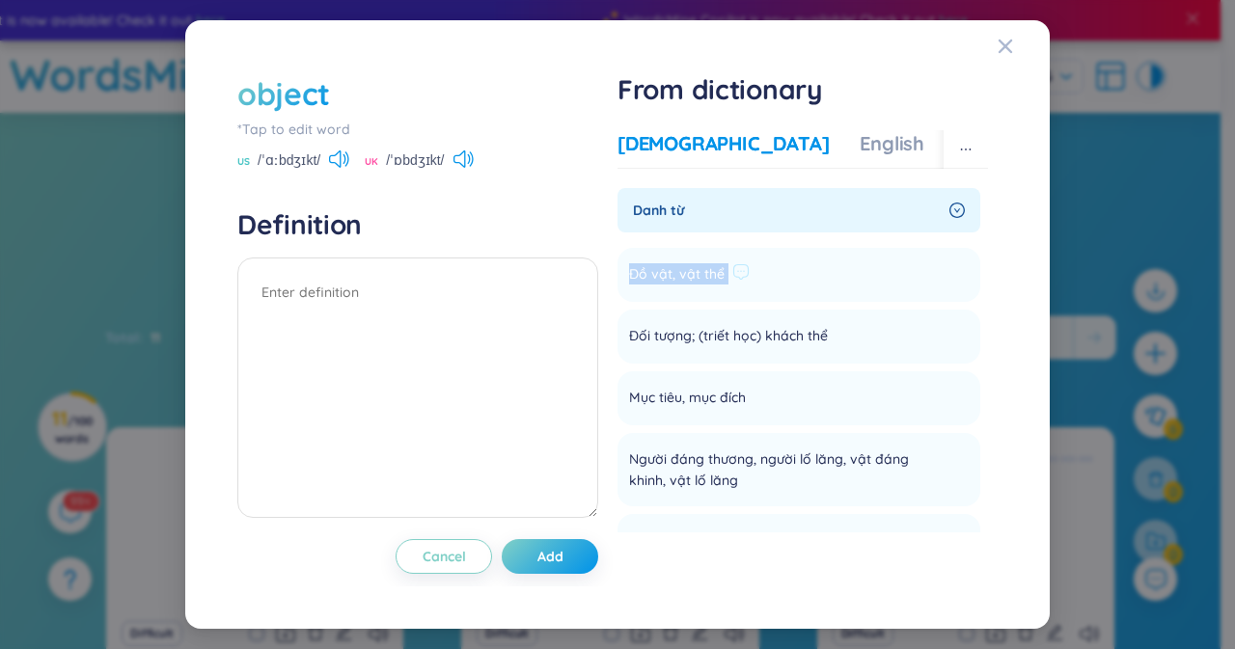
drag, startPoint x: 801, startPoint y: 271, endPoint x: 623, endPoint y: 250, distance: 178.8
click at [623, 250] on li "Đồ vật, vật thể Add" at bounding box center [799, 275] width 363 height 54
copy li "Đồ vật, vật thể Add"
click at [371, 279] on textarea at bounding box center [417, 388] width 361 height 261
paste textarea "Đồ vật, vật thể"
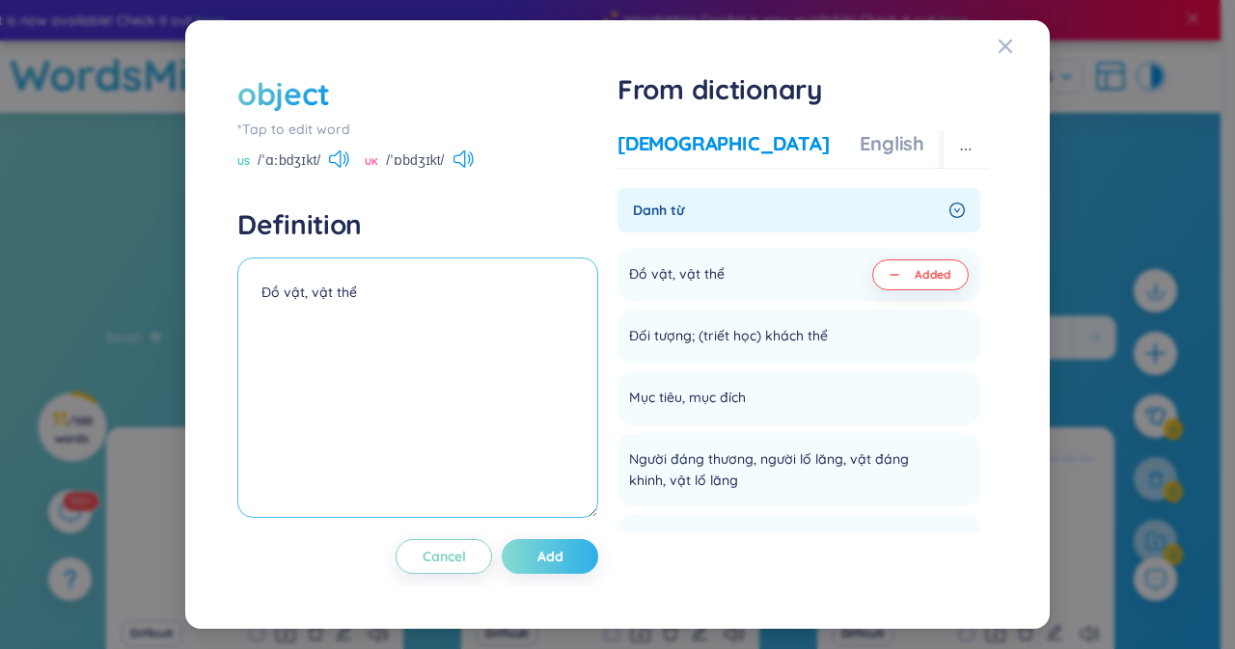
type textarea "Đồ vật, vật thể"
click at [573, 568] on button "Add" at bounding box center [550, 556] width 96 height 35
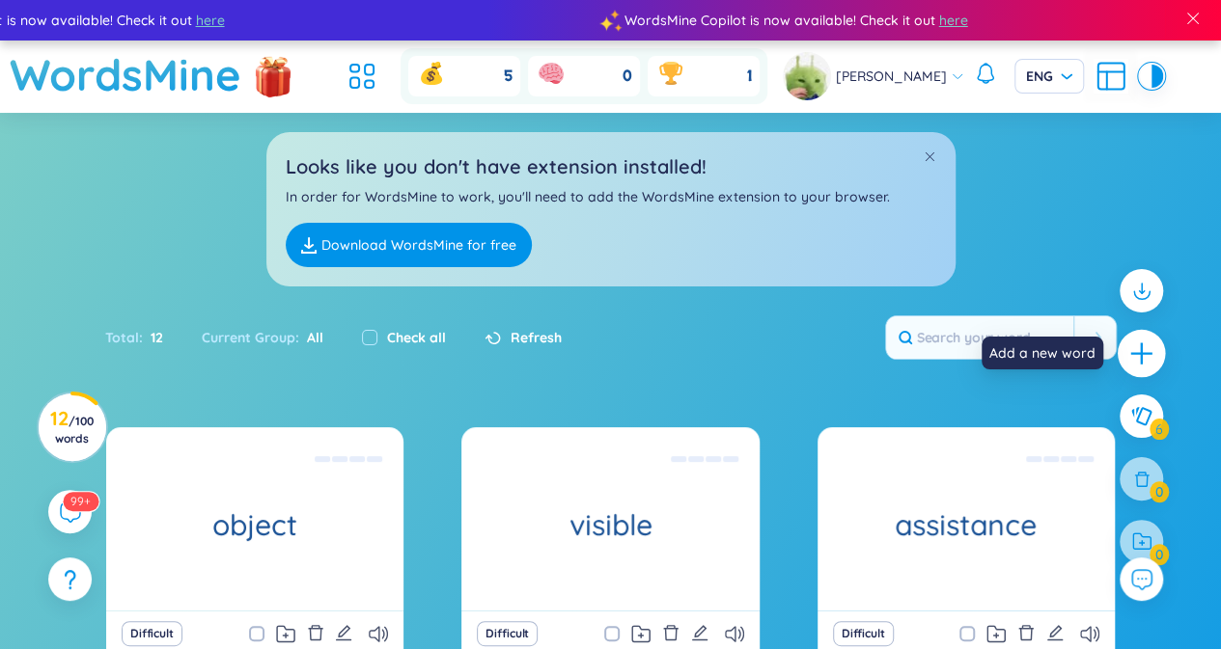
click at [1135, 365] on icon "plus" at bounding box center [1141, 354] width 27 height 27
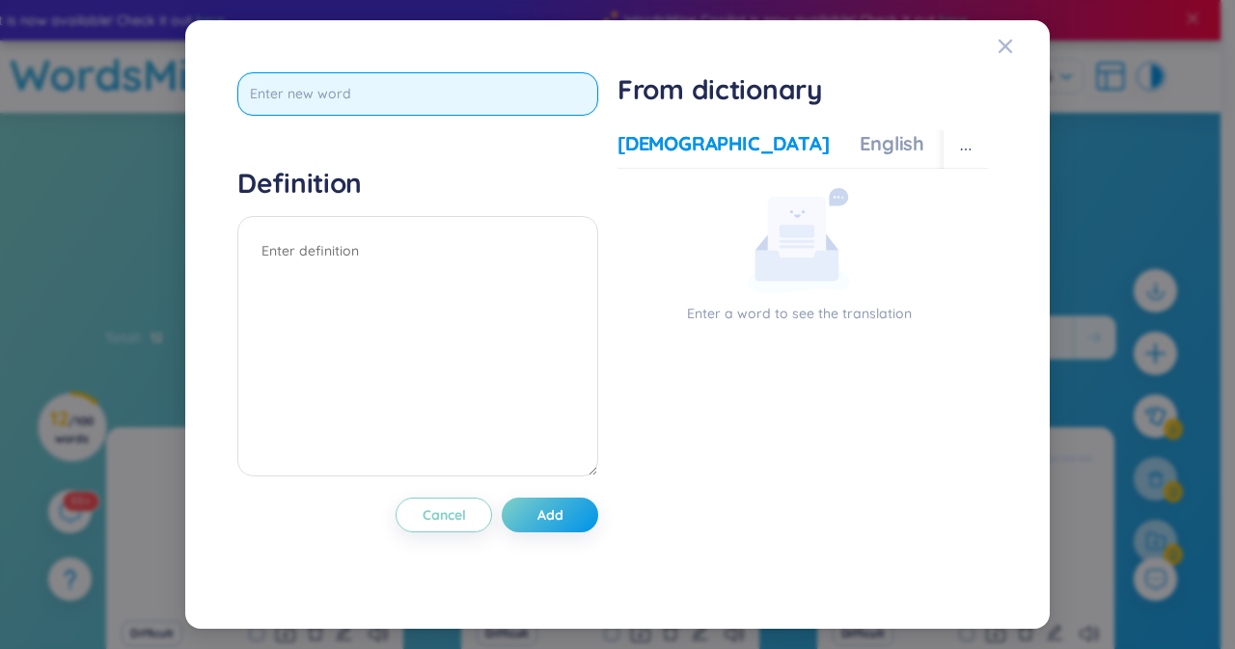
click at [421, 101] on input "text" at bounding box center [417, 93] width 361 height 43
paste input "deploy"
type input "deploy"
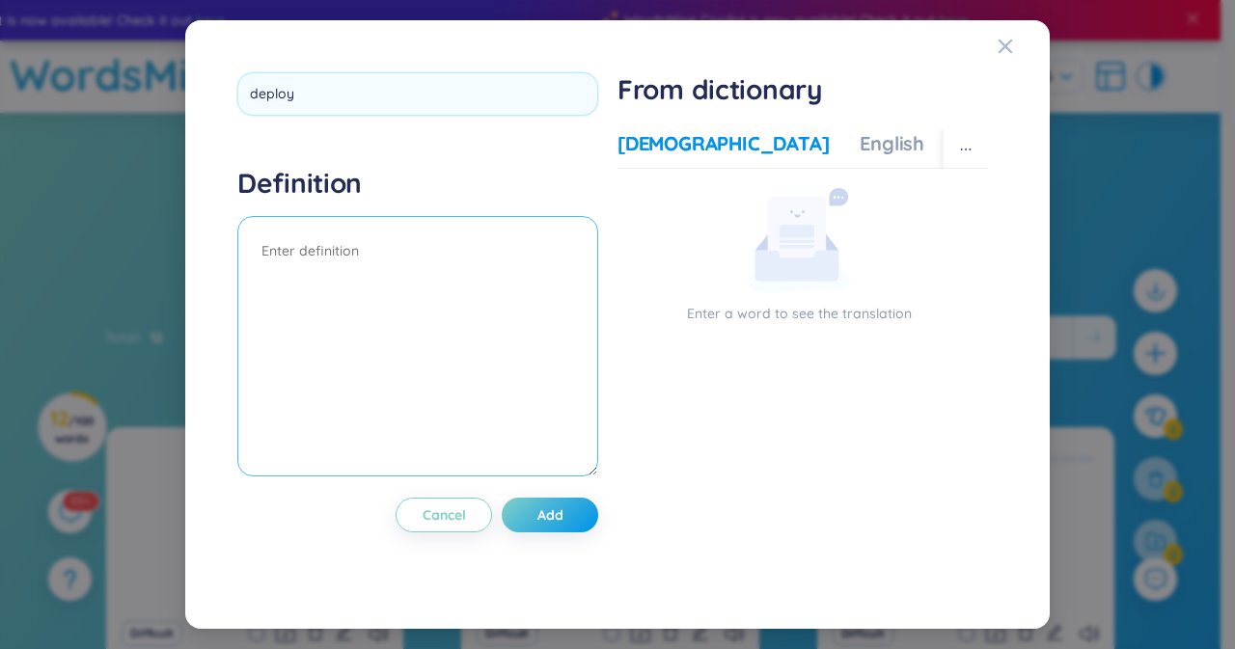
click at [493, 296] on textarea at bounding box center [417, 346] width 361 height 261
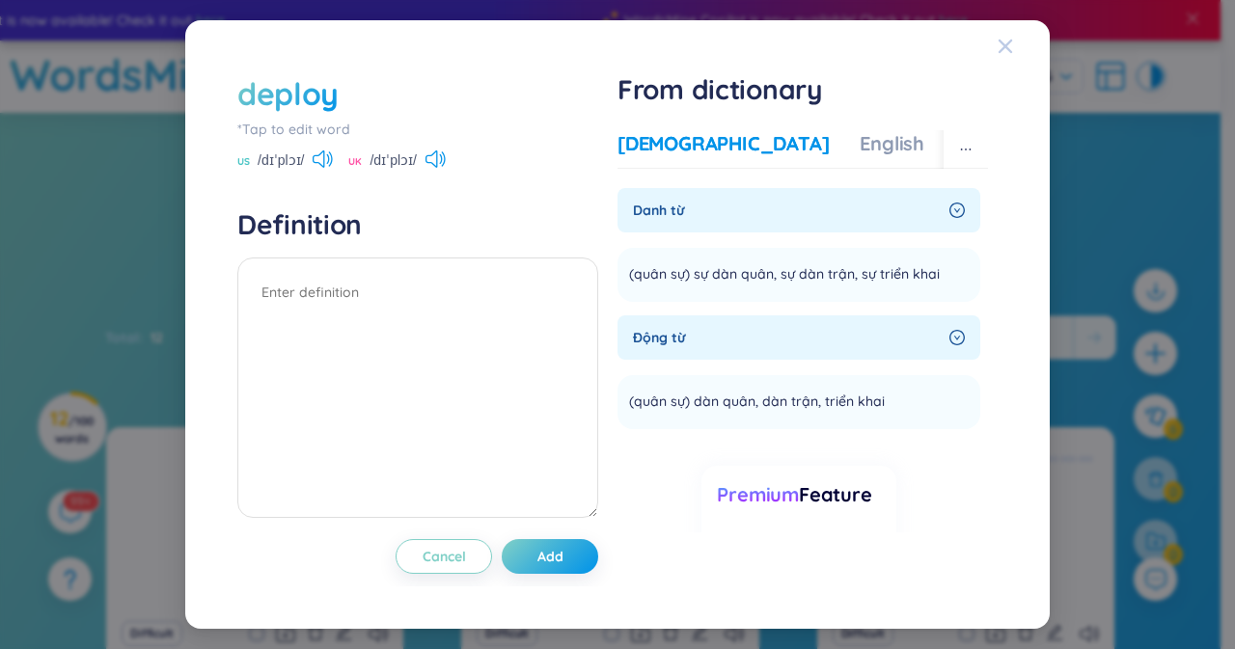
click at [998, 40] on icon "Close" at bounding box center [1005, 46] width 15 height 15
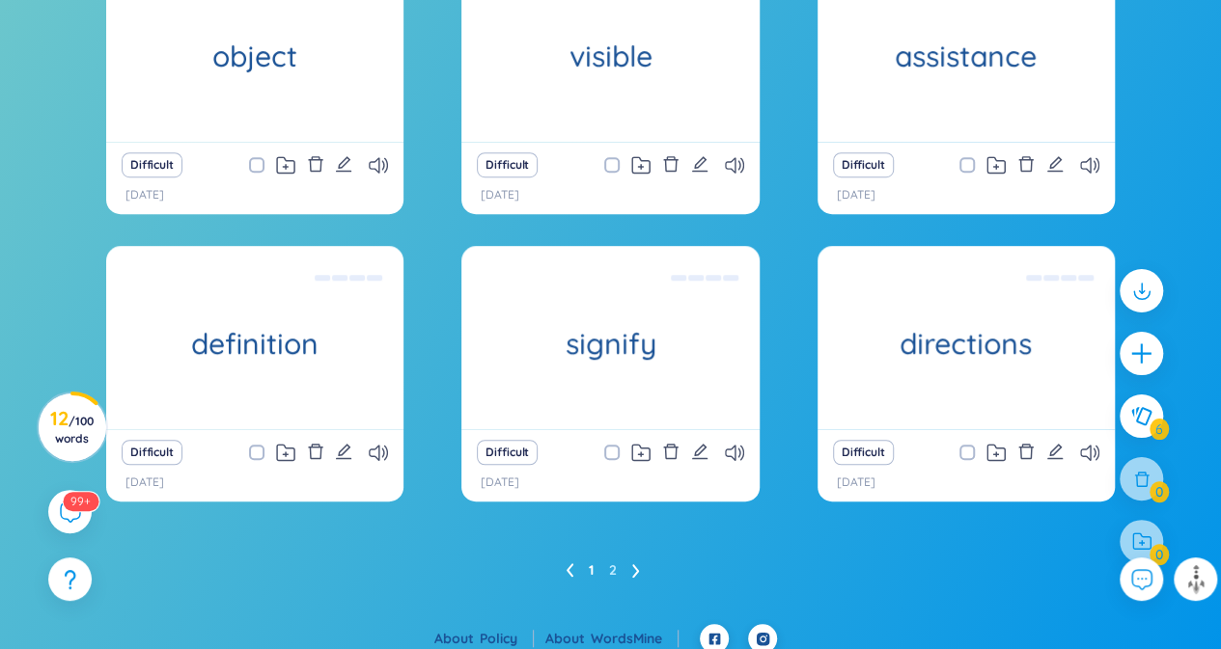
scroll to position [481, 0]
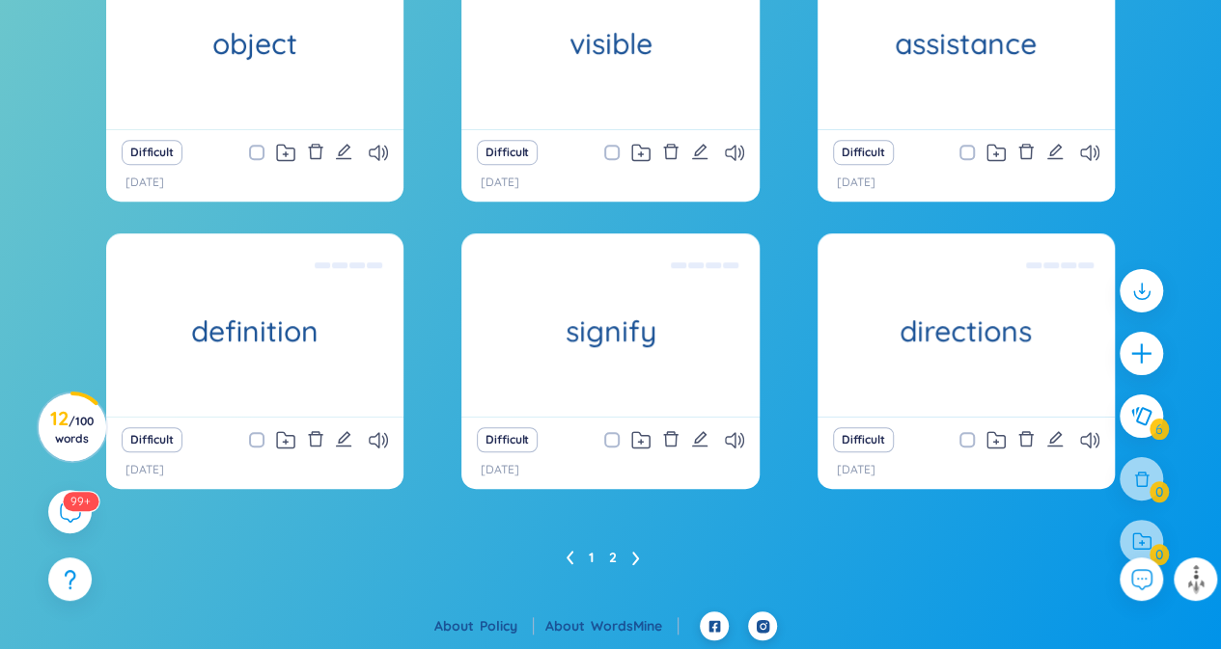
click at [616, 557] on link "2" at bounding box center [613, 557] width 8 height 29
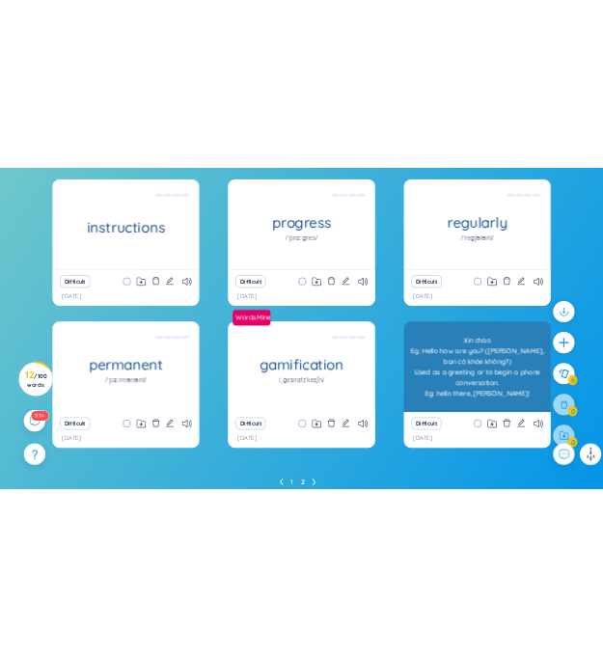
scroll to position [399, 0]
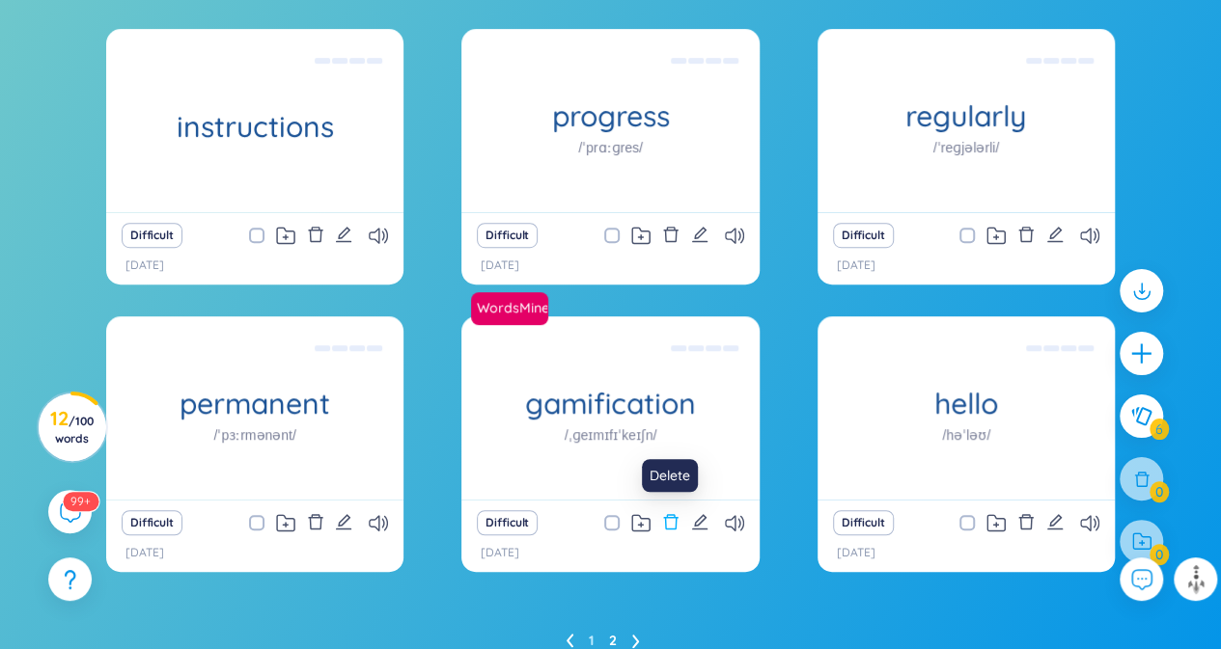
click at [662, 520] on icon "delete" at bounding box center [670, 521] width 17 height 17
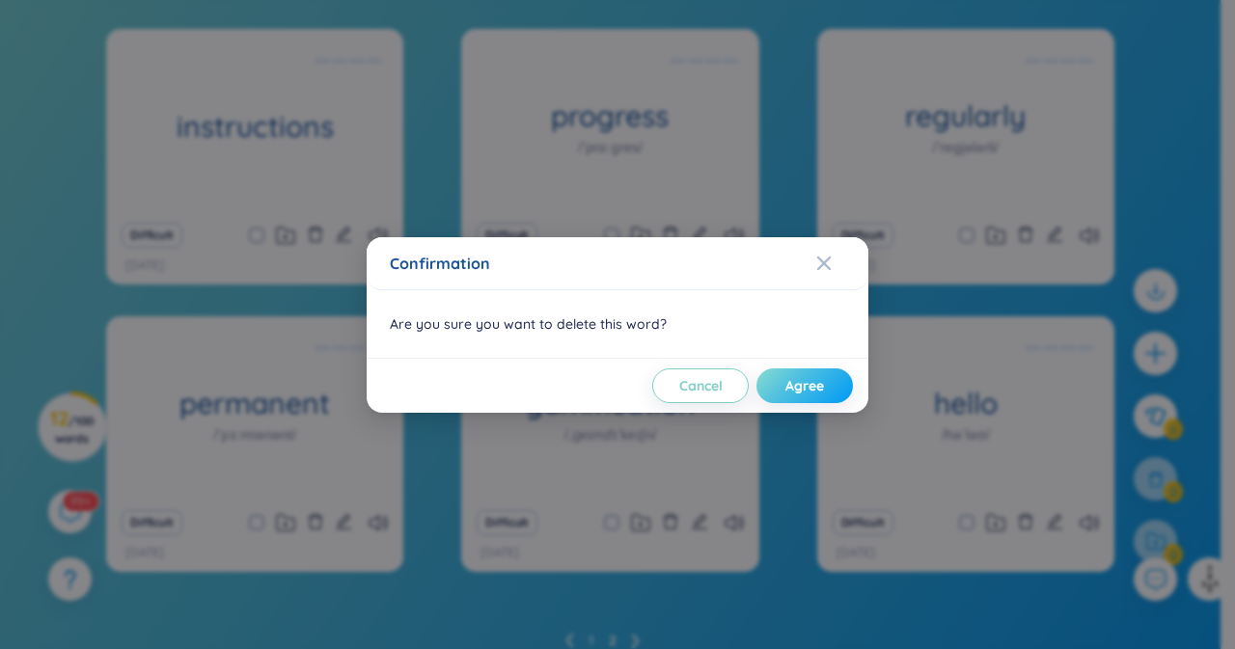
click at [817, 379] on span "Agree" at bounding box center [804, 385] width 39 height 19
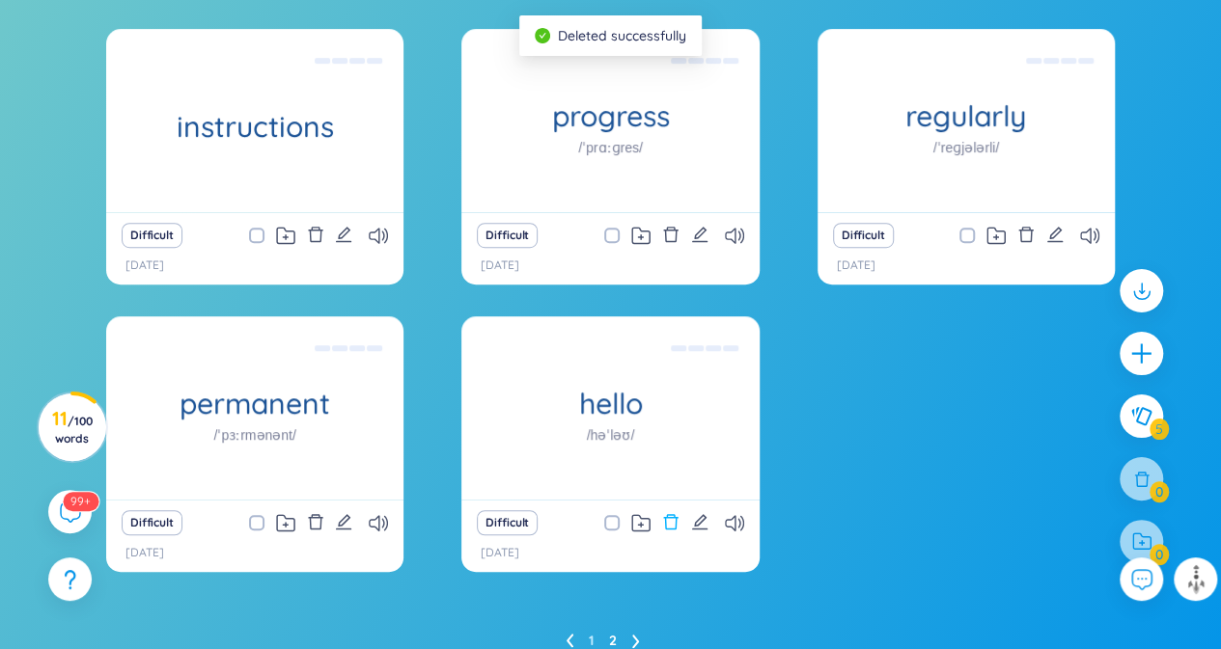
click at [670, 523] on icon "delete" at bounding box center [670, 521] width 17 height 17
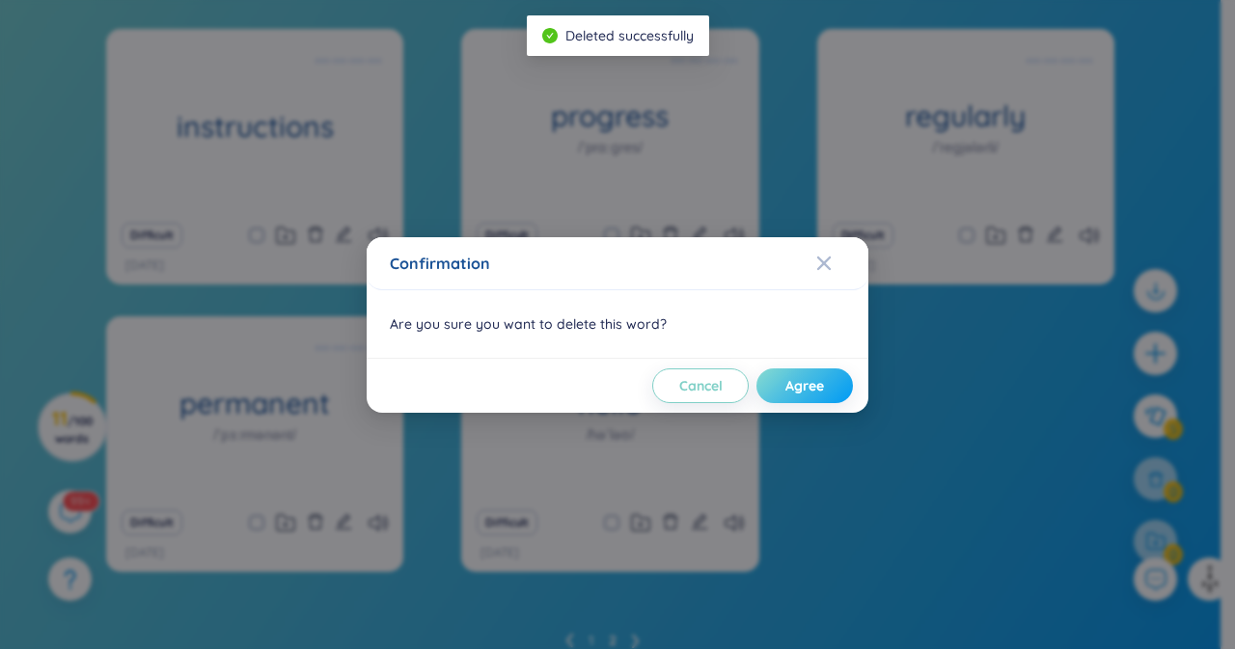
click at [806, 383] on span "Agree" at bounding box center [804, 385] width 39 height 19
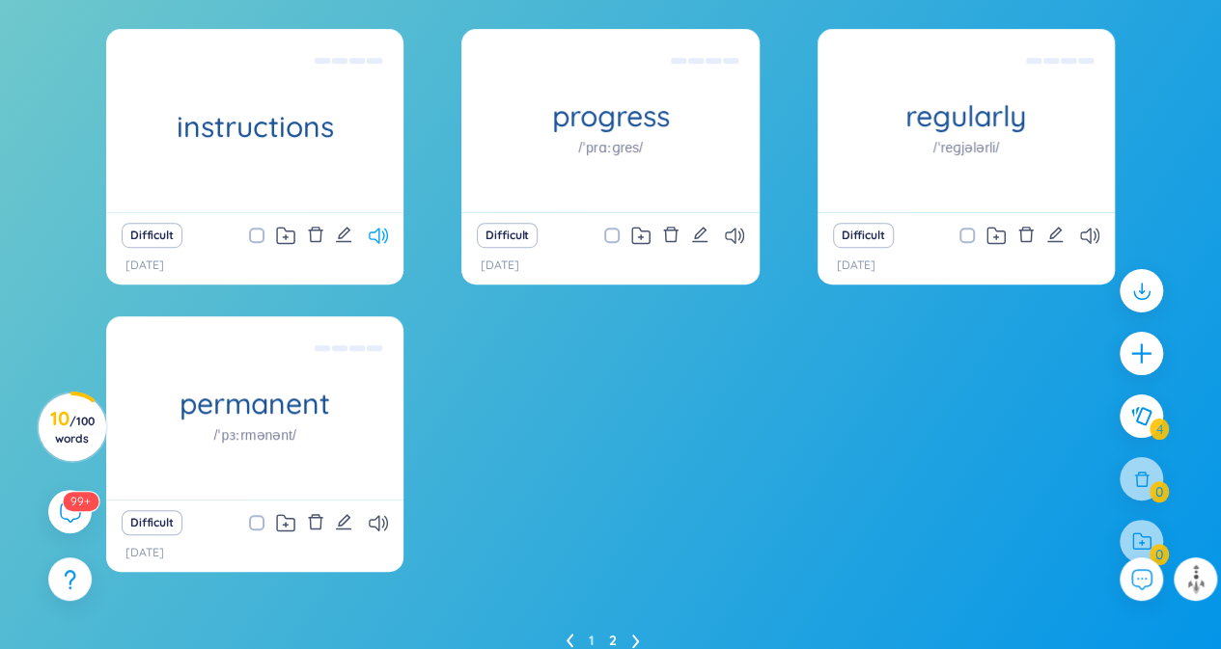
click at [376, 241] on icon at bounding box center [378, 236] width 19 height 16
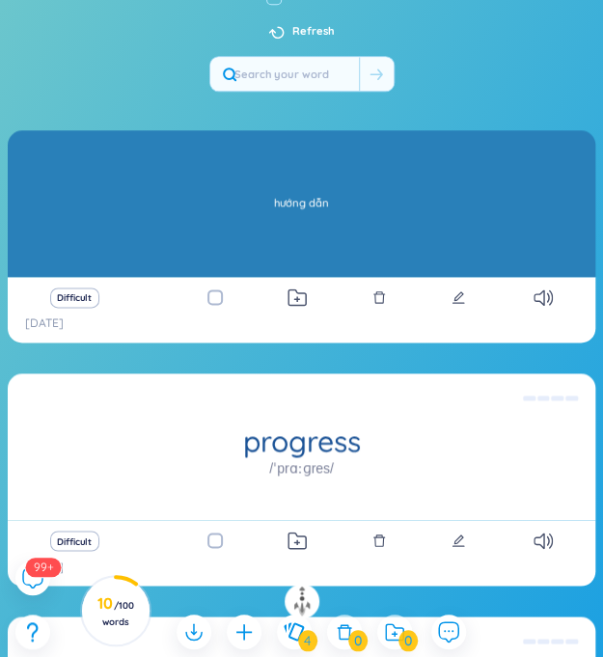
scroll to position [260, 0]
